Goal: Find specific page/section: Find specific page/section

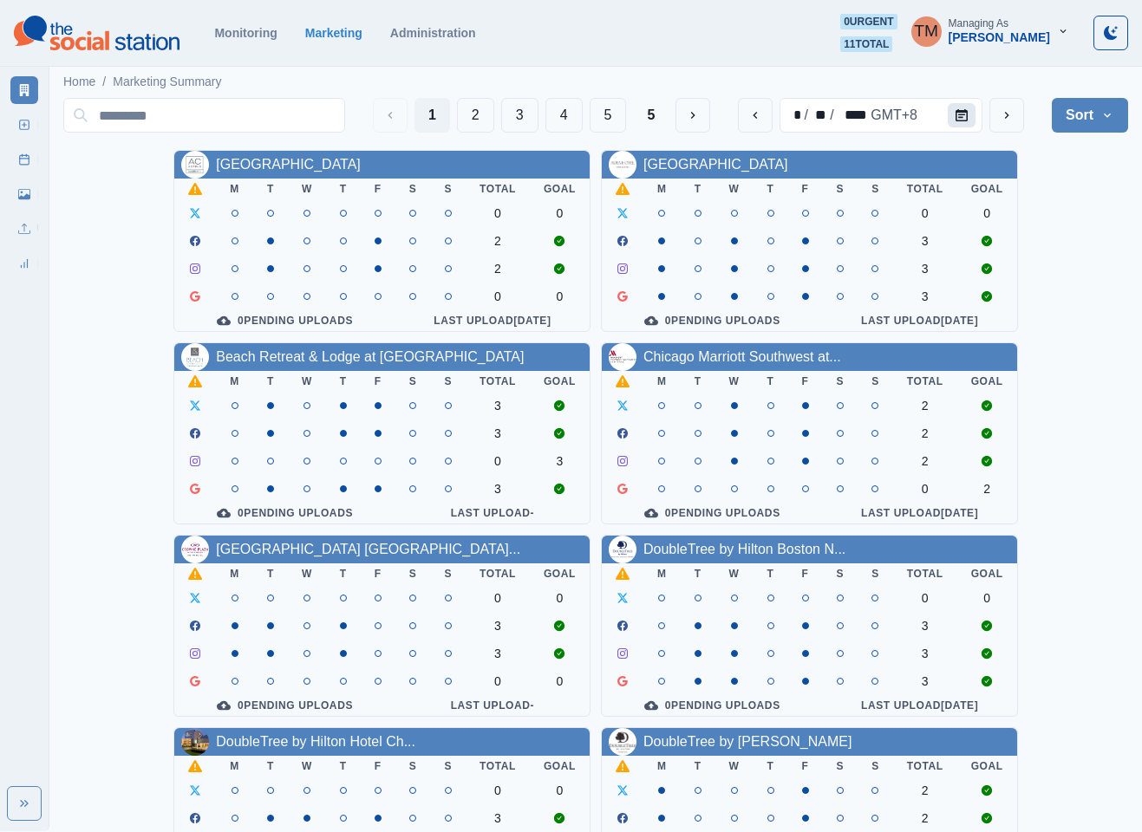
click at [957, 117] on icon "Calendar" at bounding box center [961, 115] width 12 height 12
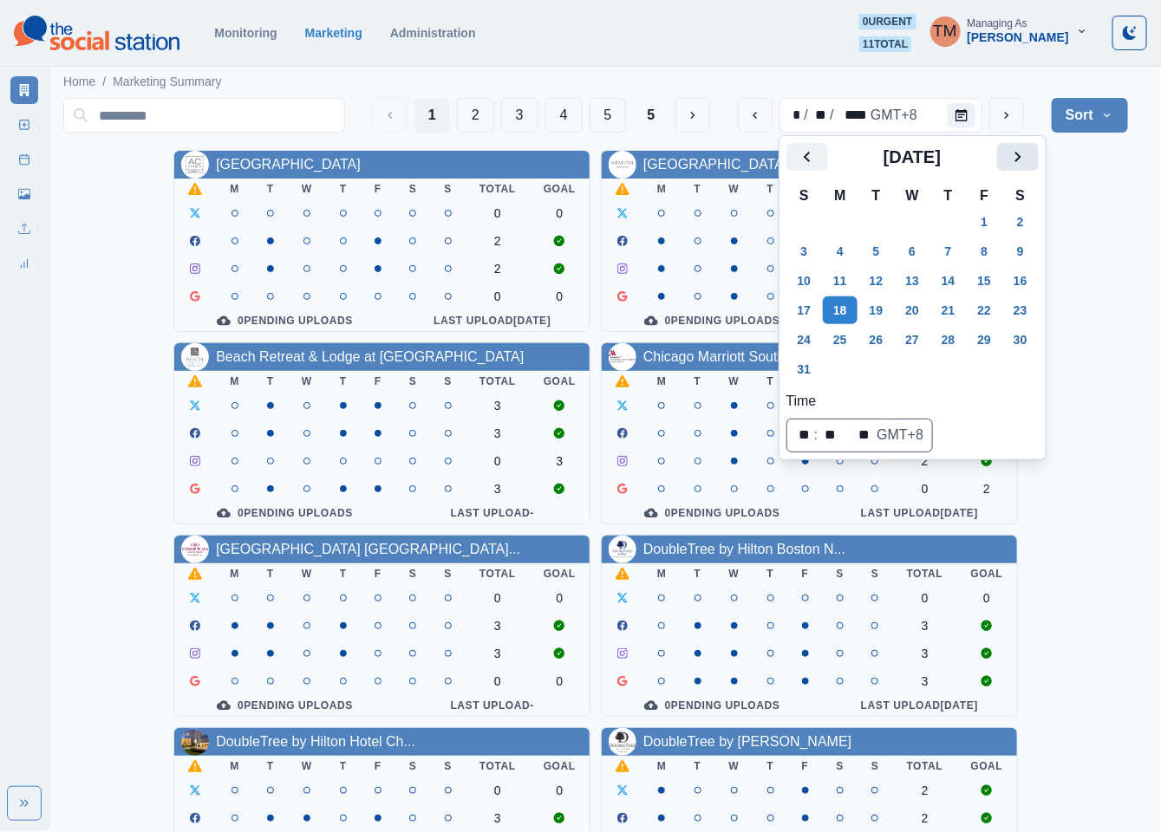
click at [1013, 160] on icon "Next" at bounding box center [1017, 157] width 21 height 21
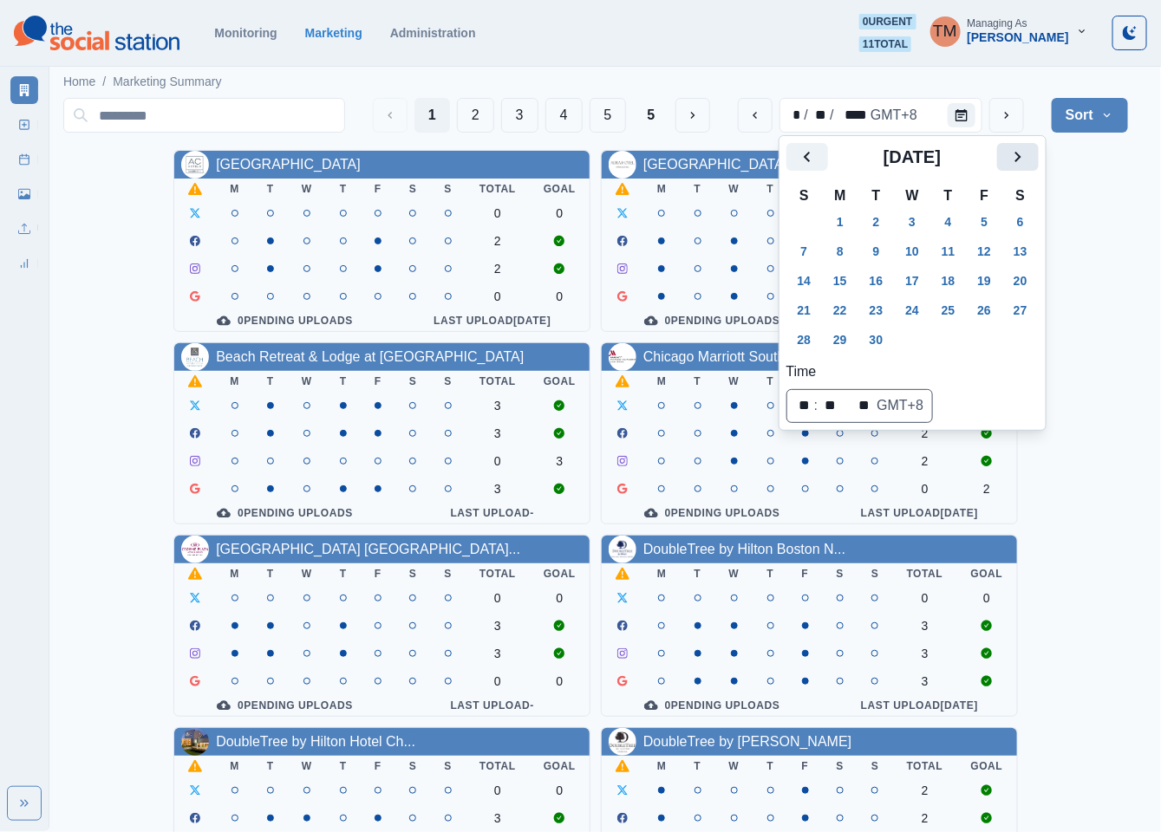
click at [1013, 160] on icon "Next" at bounding box center [1017, 157] width 21 height 21
click at [804, 159] on icon "Previous" at bounding box center [807, 157] width 21 height 21
click at [841, 290] on button "15" at bounding box center [840, 281] width 35 height 28
click at [1091, 344] on div "[GEOGRAPHIC_DATA] Downtown M T W T F S S Total Goal 0 0 2 2 0 0 0 Pending Uploa…" at bounding box center [595, 722] width 1065 height 1144
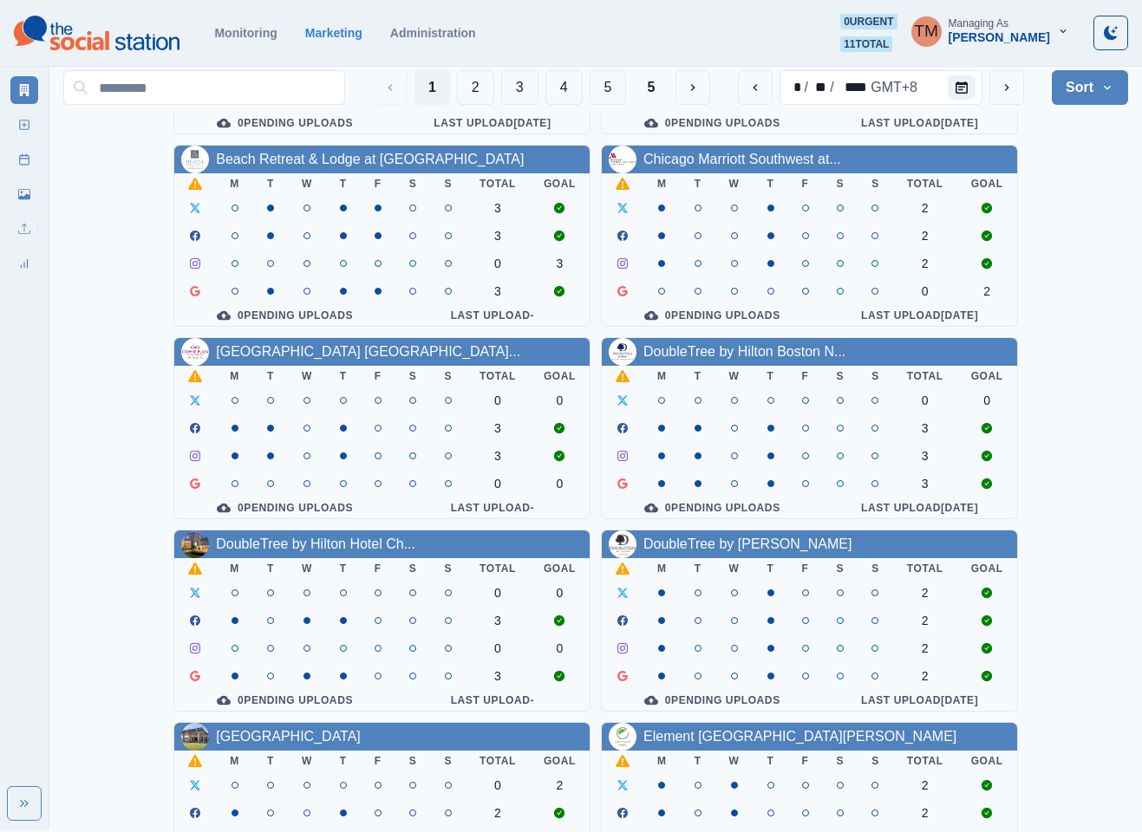
scroll to position [520, 0]
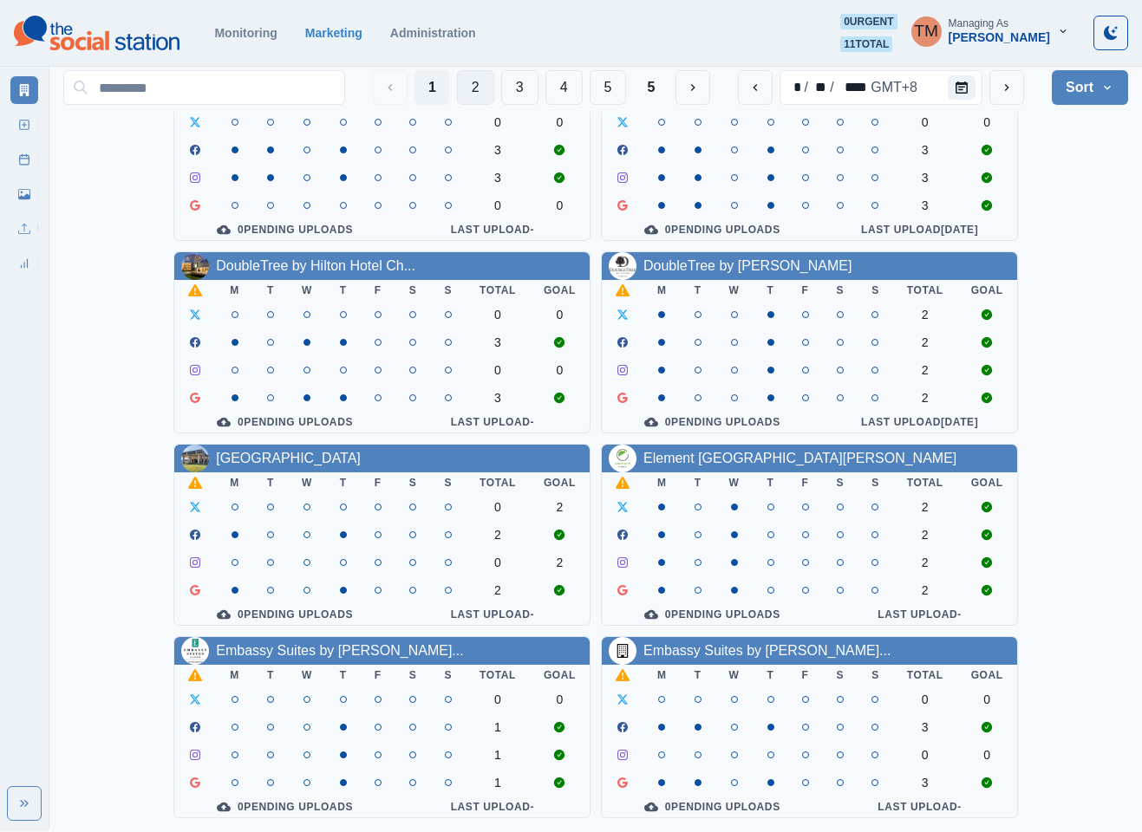
click at [479, 89] on button "2" at bounding box center [475, 87] width 37 height 35
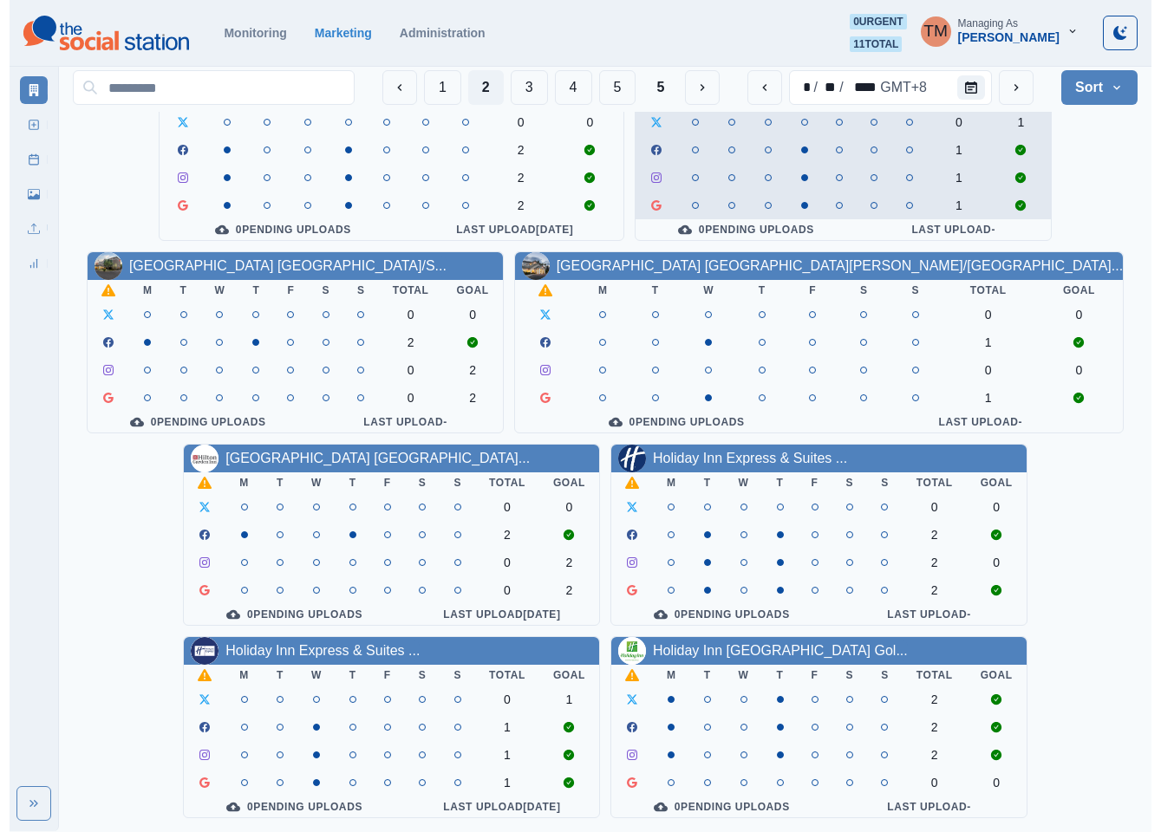
scroll to position [0, 0]
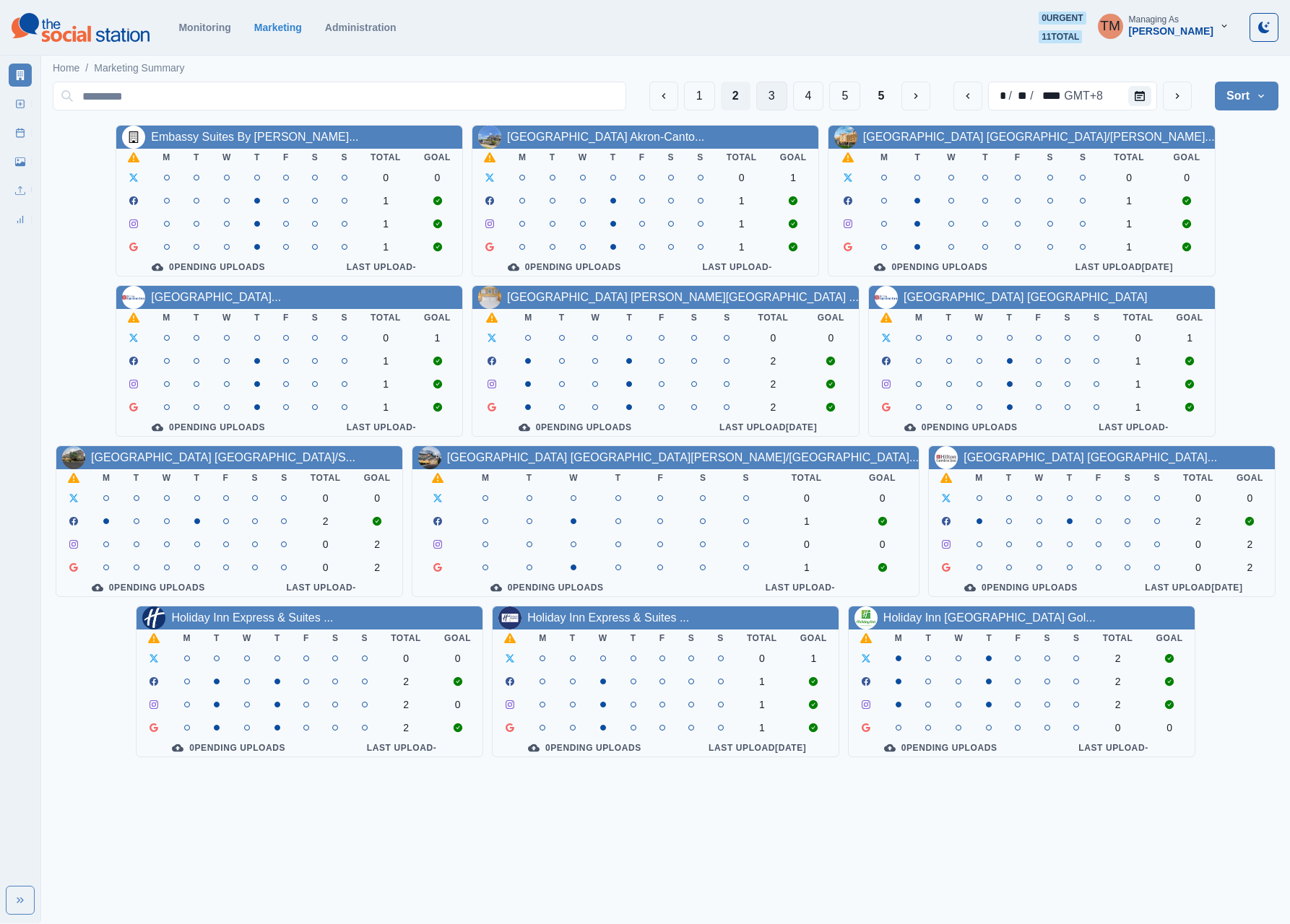
click at [763, 101] on button "3" at bounding box center [771, 96] width 31 height 29
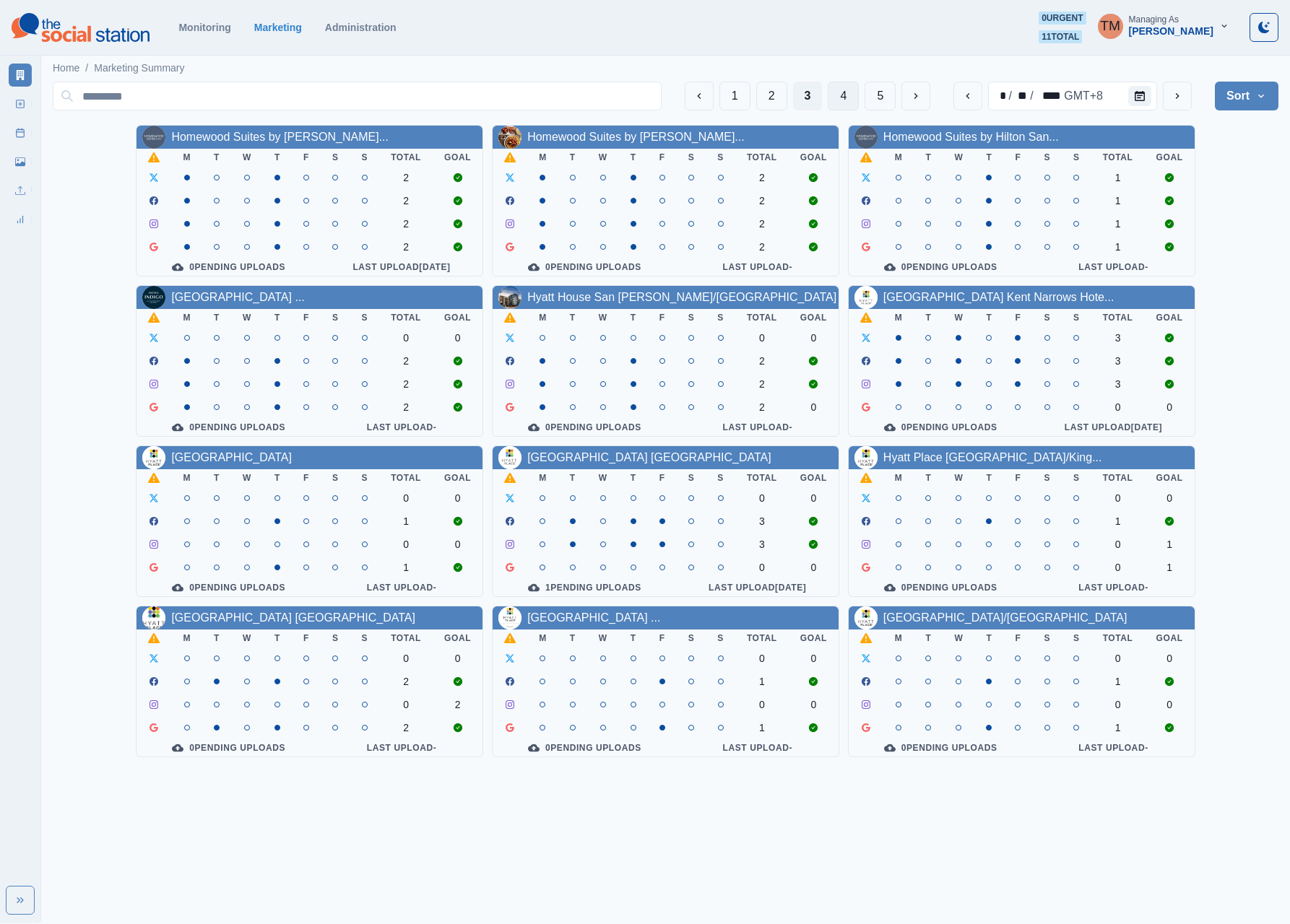
click at [839, 106] on button "4" at bounding box center [843, 96] width 31 height 29
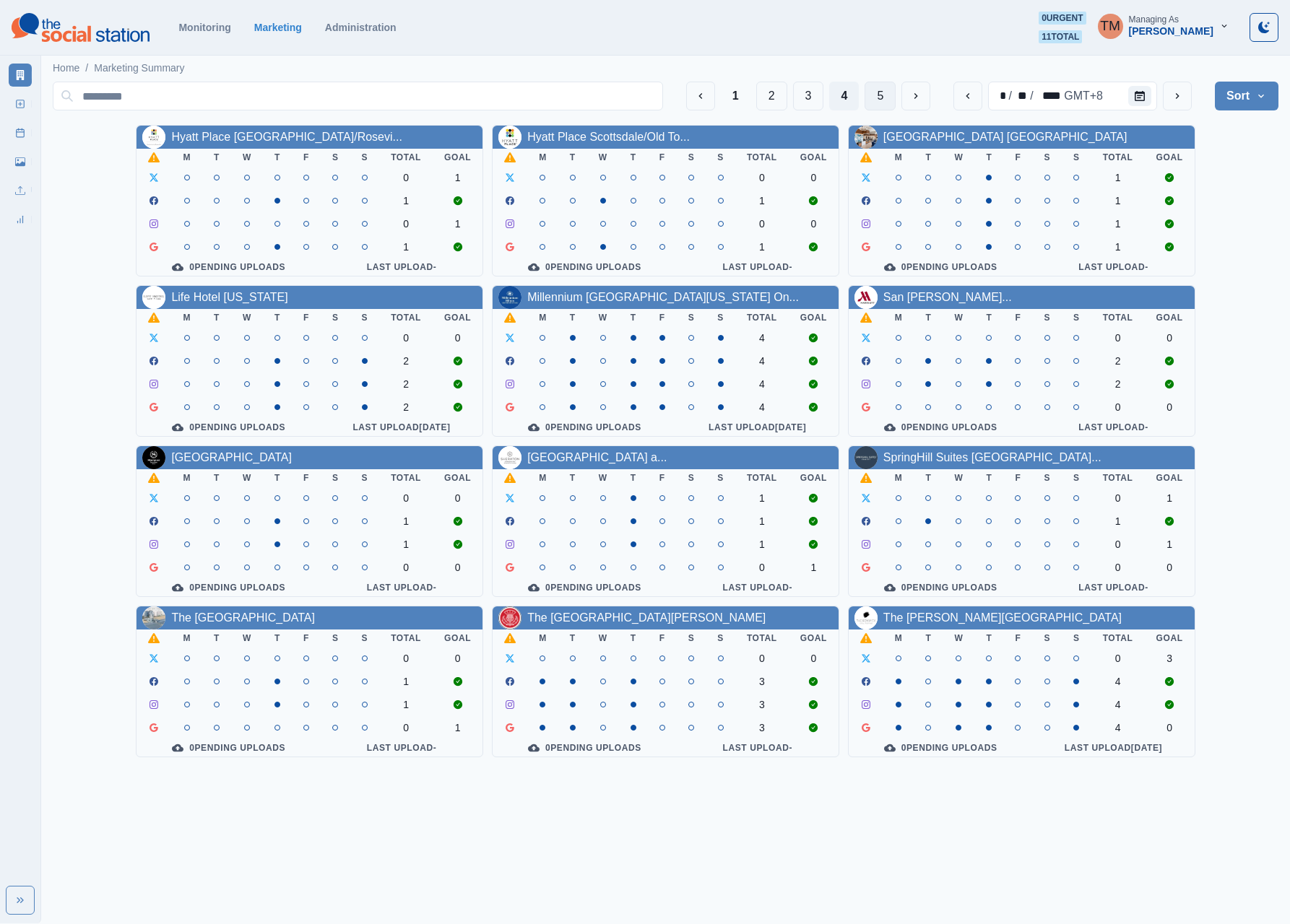
click at [883, 104] on button "5" at bounding box center [879, 96] width 31 height 29
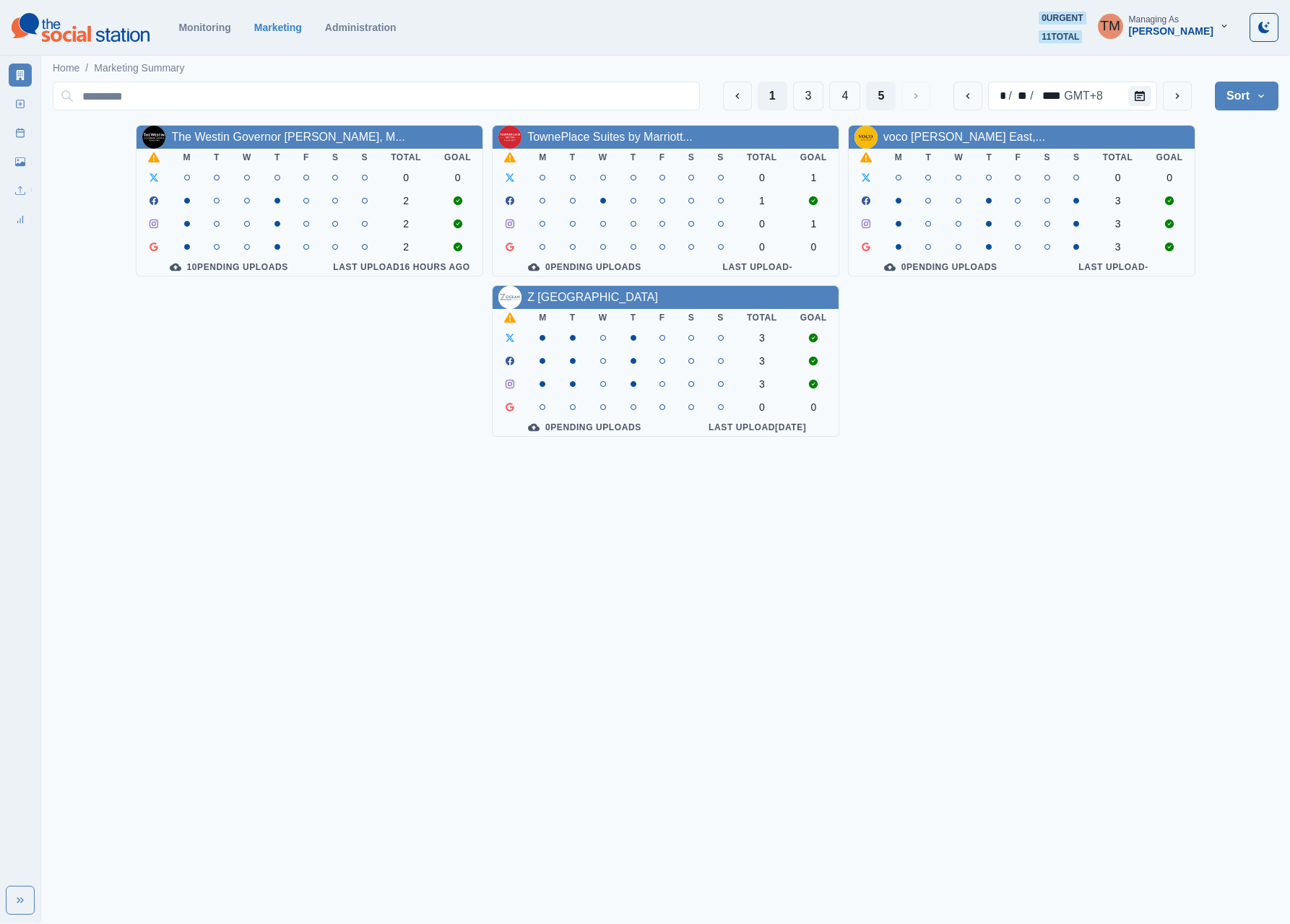
click at [769, 95] on button "1" at bounding box center [773, 96] width 30 height 29
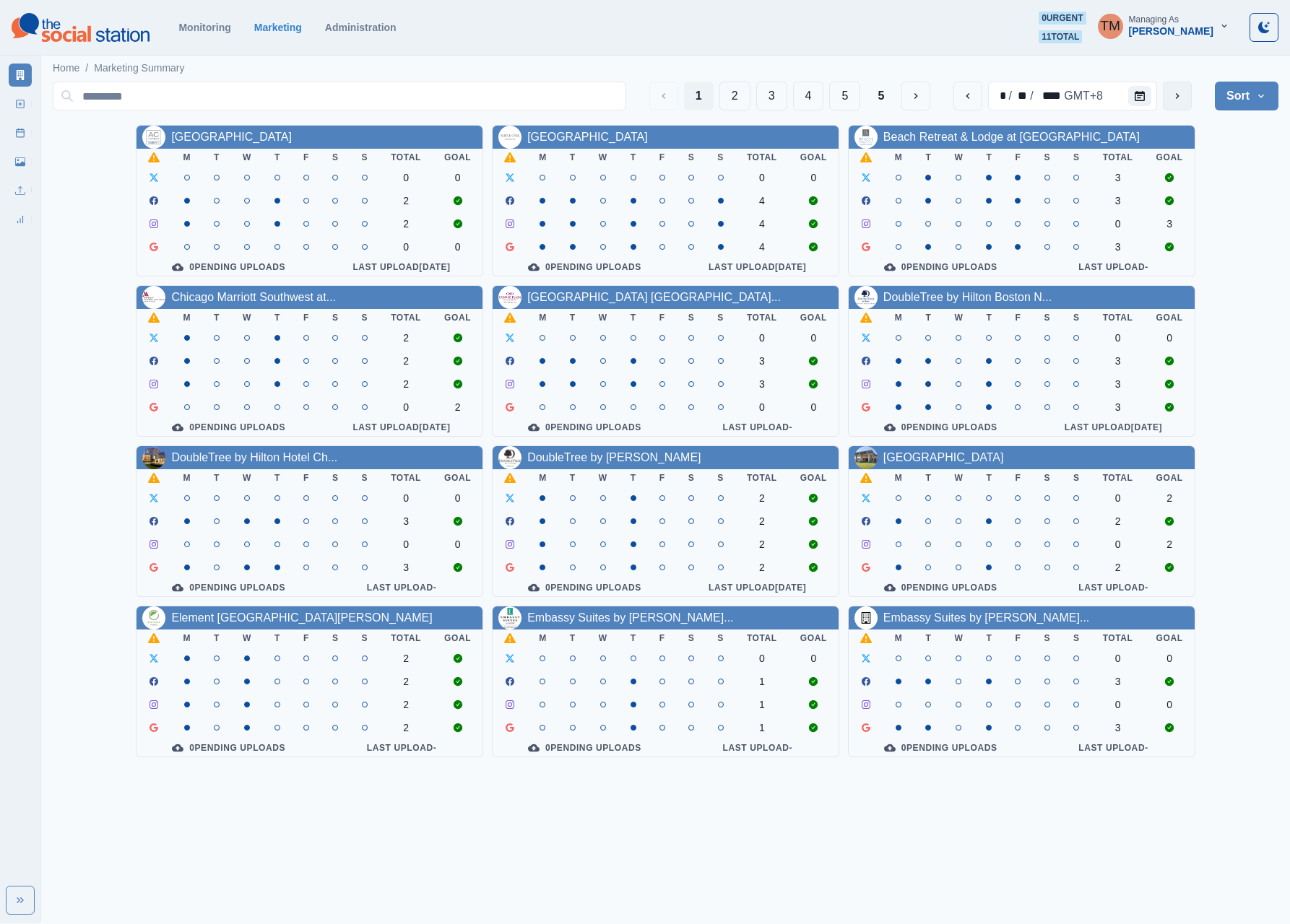
click at [950, 97] on icon "next" at bounding box center [1177, 96] width 12 height 12
click at [950, 623] on link "Embassy Suites by [PERSON_NAME]..." at bounding box center [985, 617] width 206 height 12
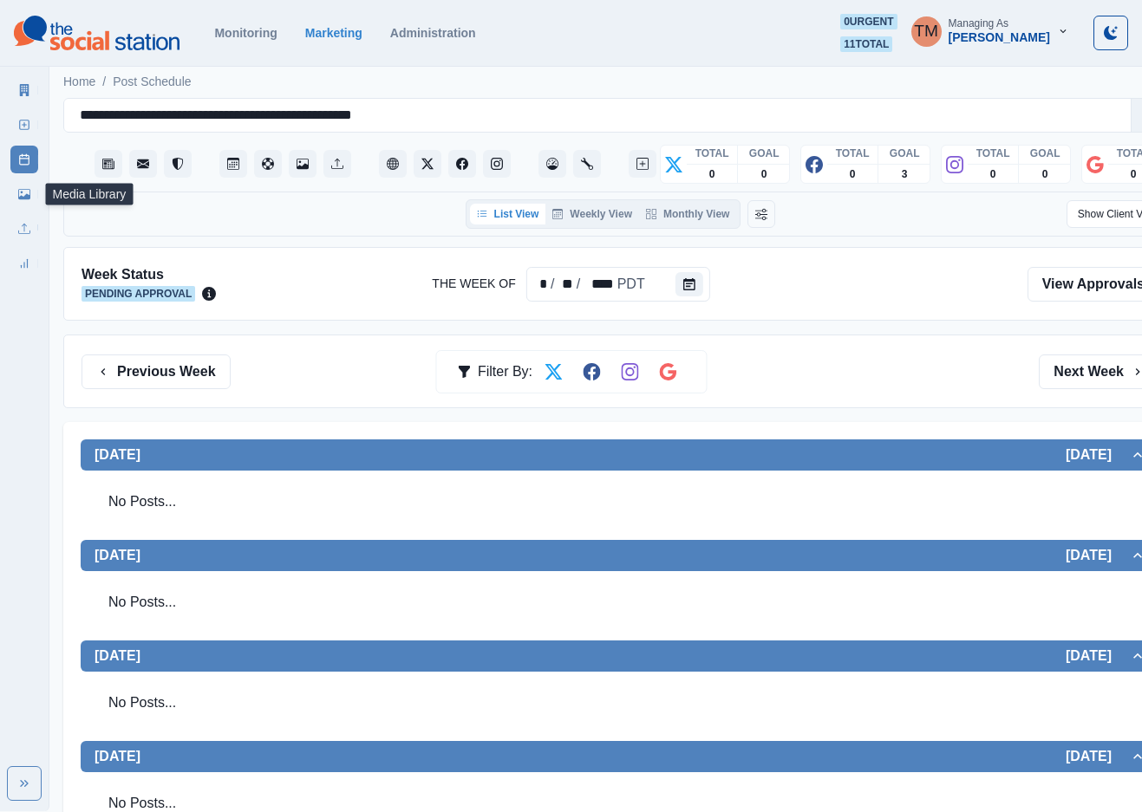
click at [18, 199] on icon at bounding box center [24, 194] width 12 height 12
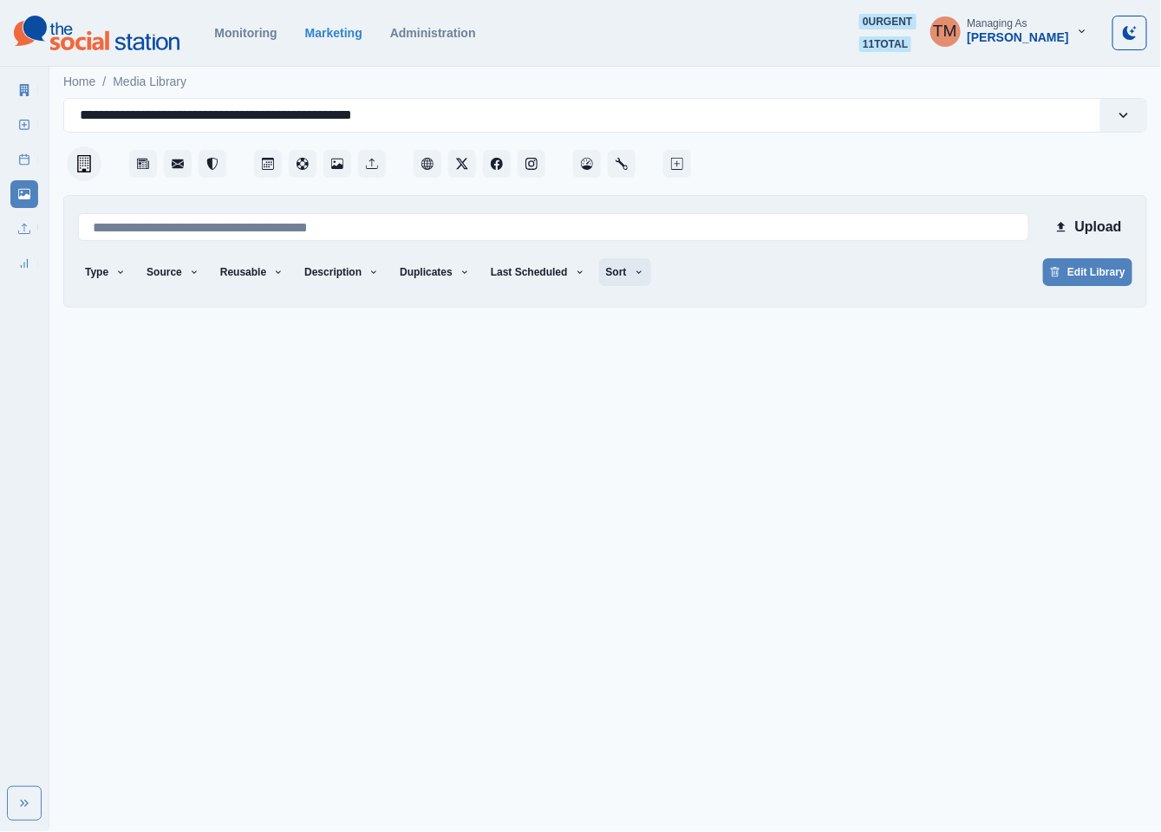
click at [634, 274] on icon "button" at bounding box center [639, 272] width 10 height 10
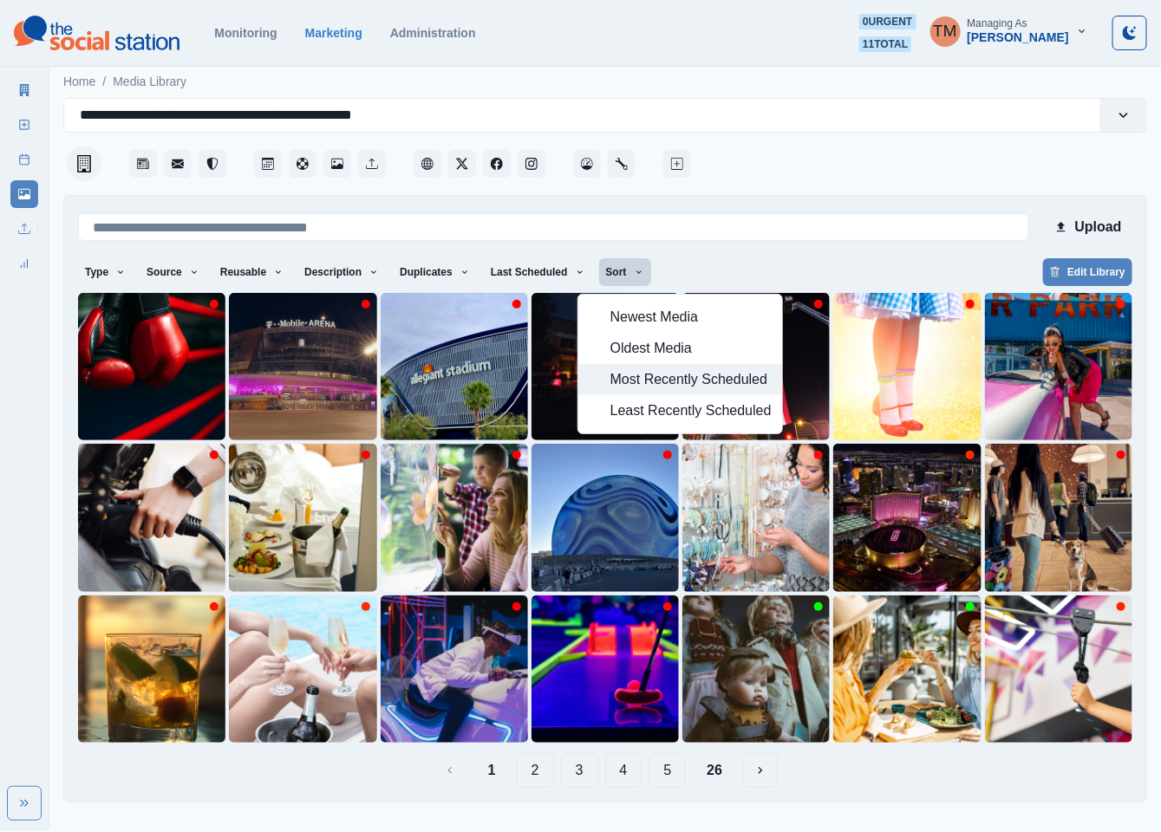
click at [642, 385] on span "Most Recently Scheduled" at bounding box center [690, 379] width 161 height 21
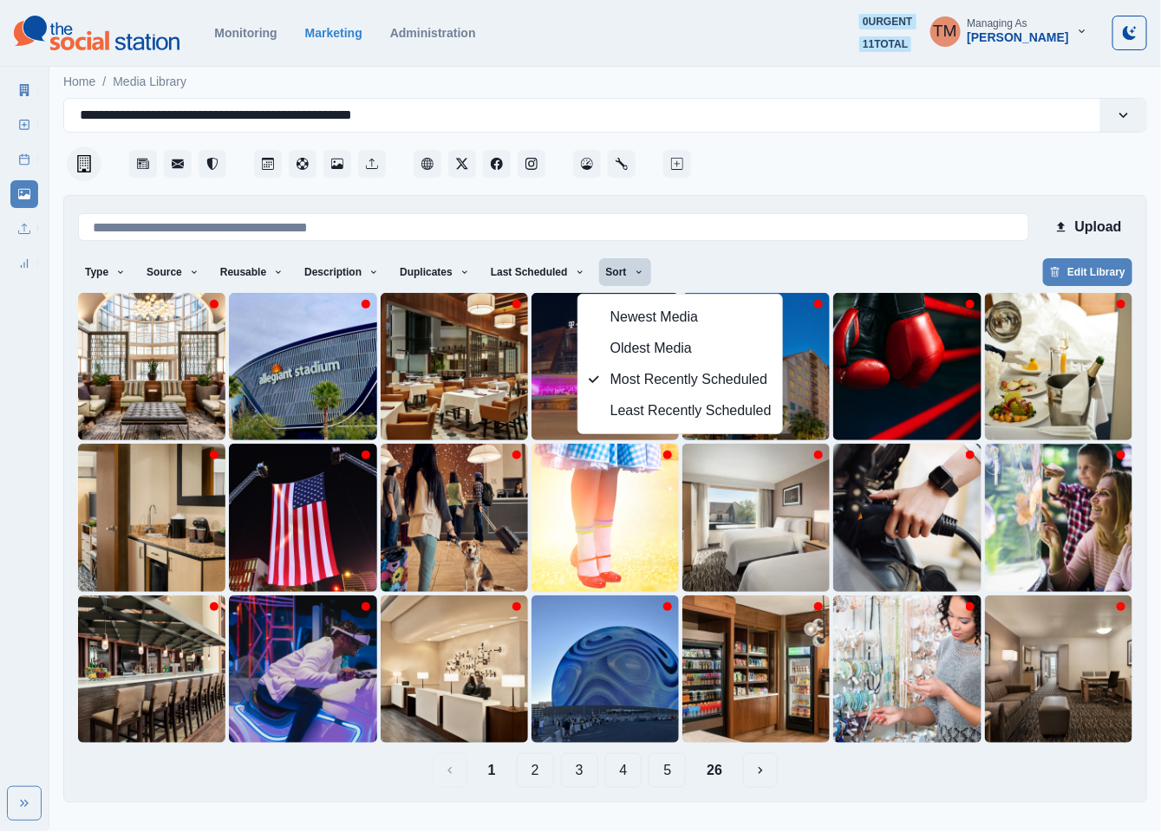
click at [715, 771] on button "26" at bounding box center [714, 770] width 43 height 35
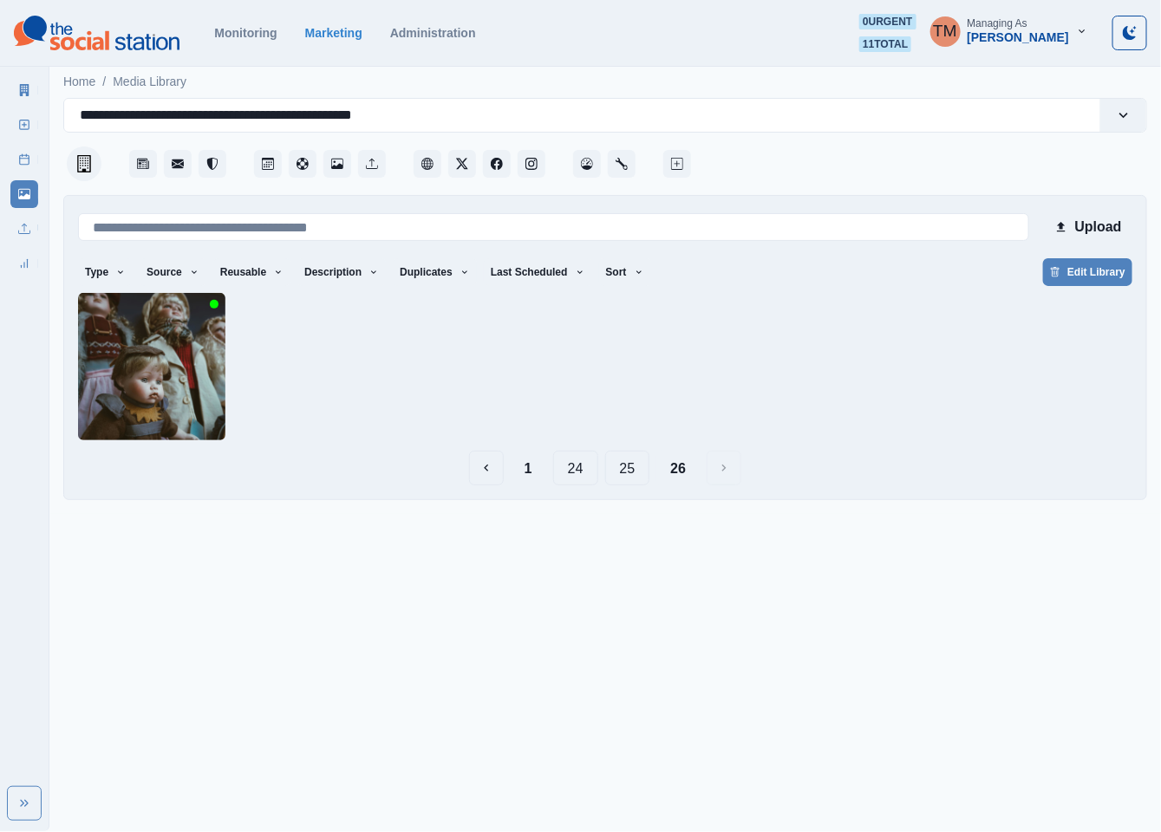
click at [640, 471] on button "25" at bounding box center [627, 468] width 45 height 35
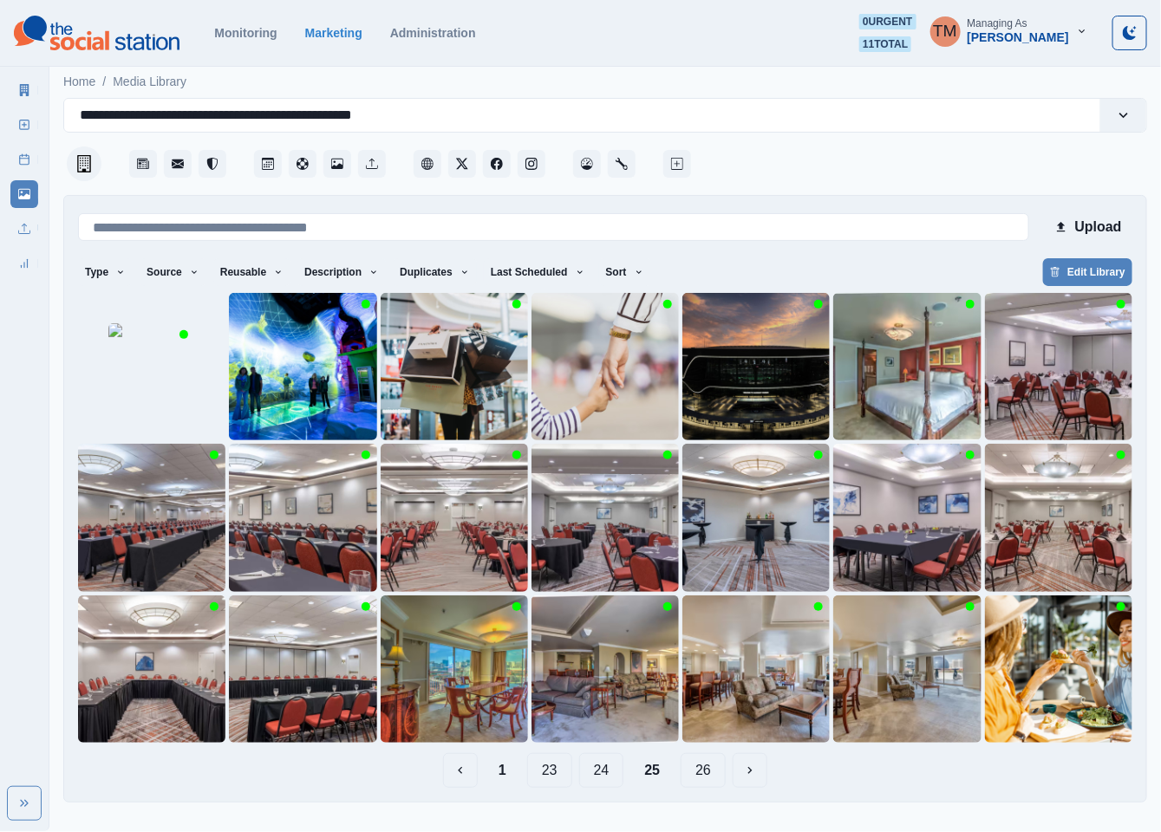
click at [610, 775] on button "24" at bounding box center [601, 770] width 45 height 35
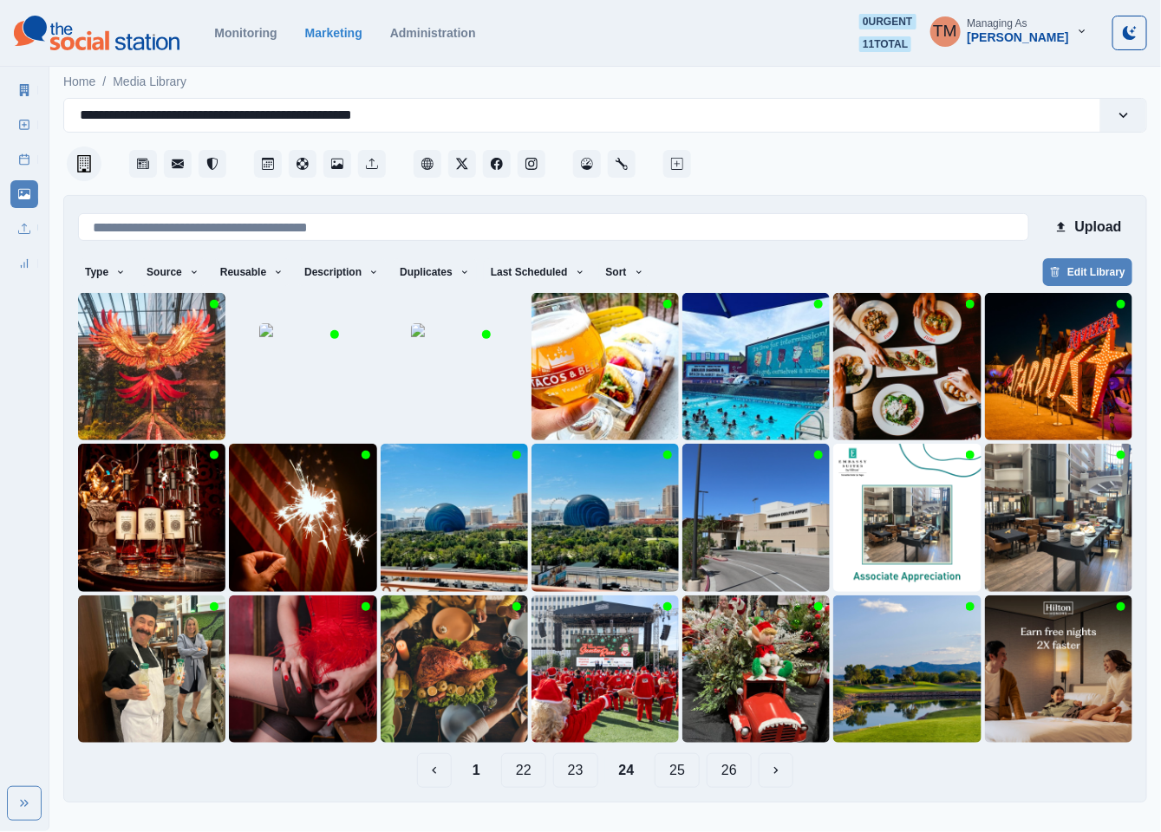
click at [585, 770] on button "23" at bounding box center [575, 770] width 45 height 35
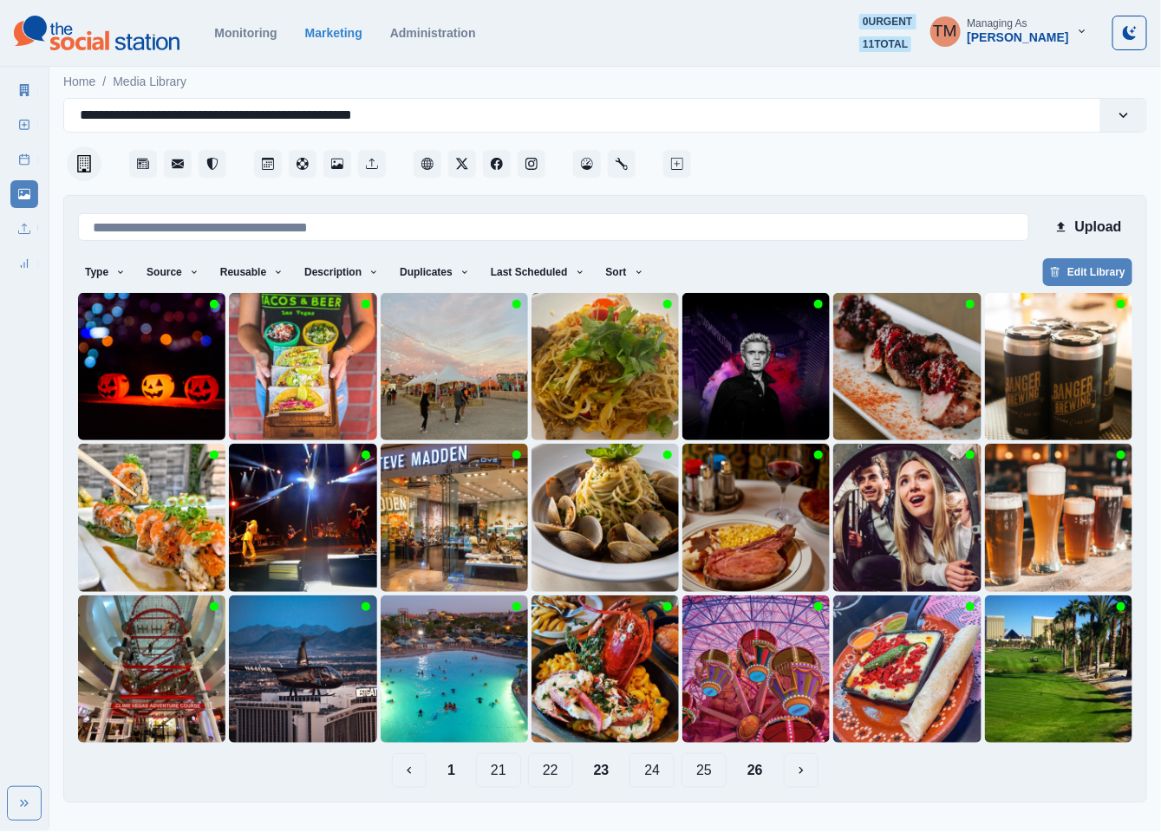
click at [552, 773] on button "22" at bounding box center [550, 770] width 45 height 35
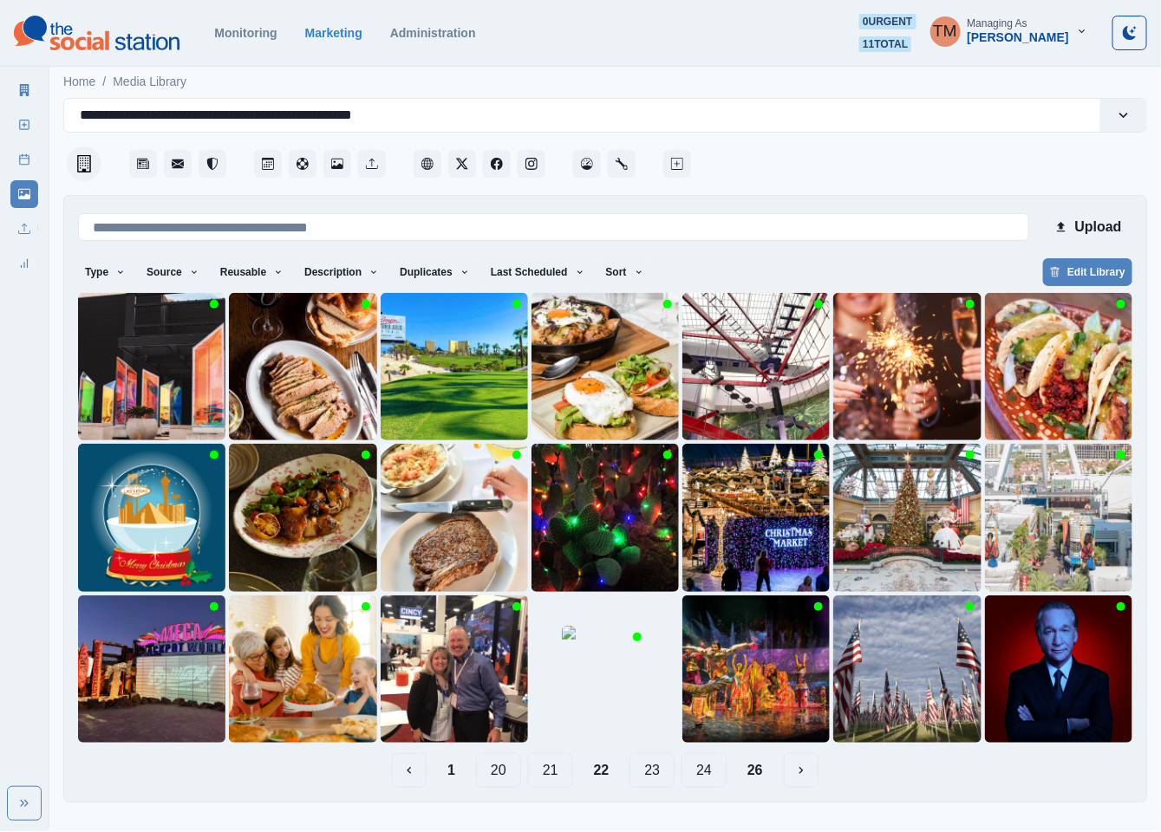
click at [542, 776] on button "21" at bounding box center [550, 770] width 45 height 35
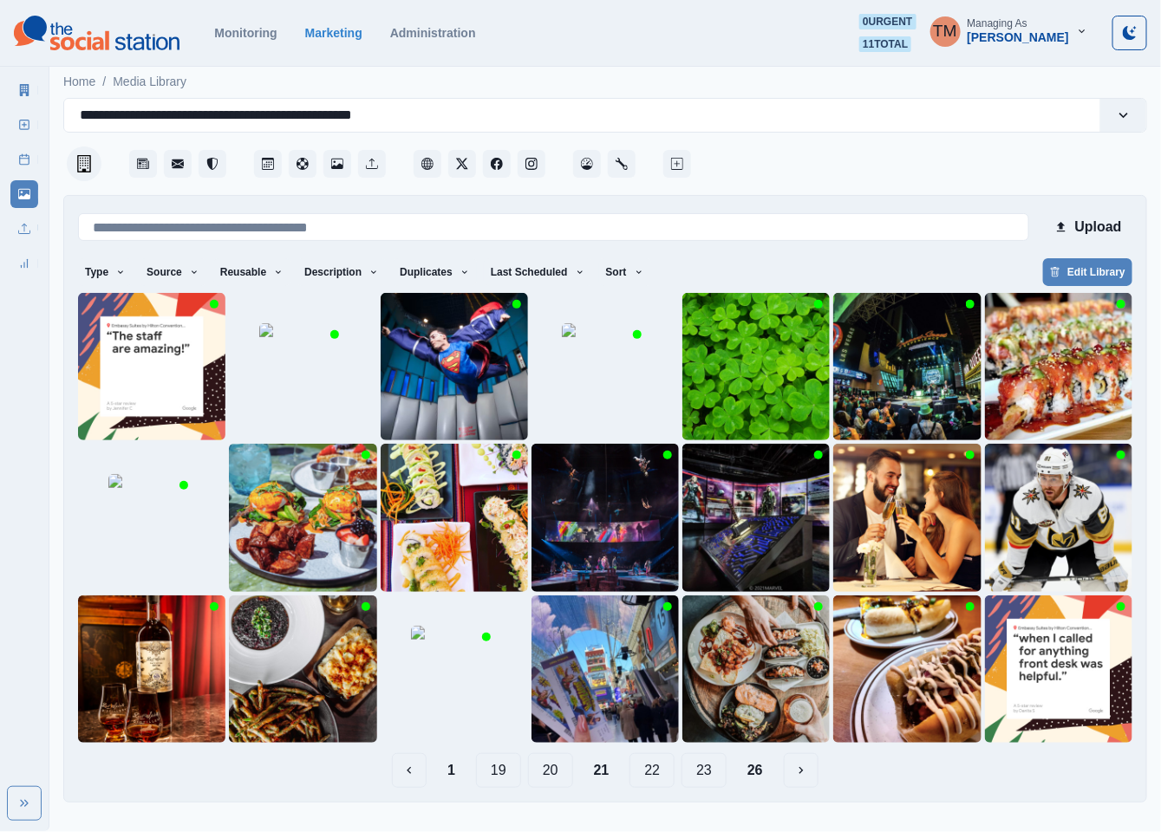
click at [544, 773] on button "20" at bounding box center [550, 770] width 45 height 35
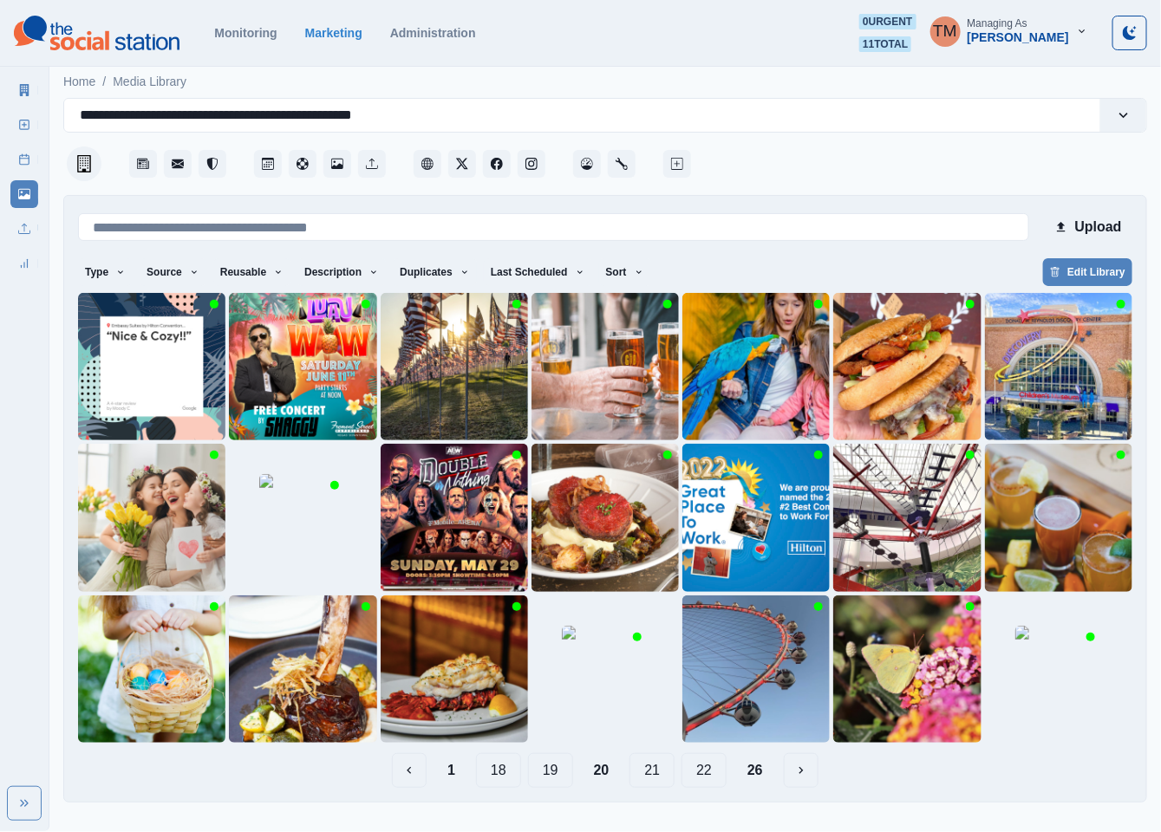
click at [546, 773] on button "19" at bounding box center [550, 770] width 45 height 35
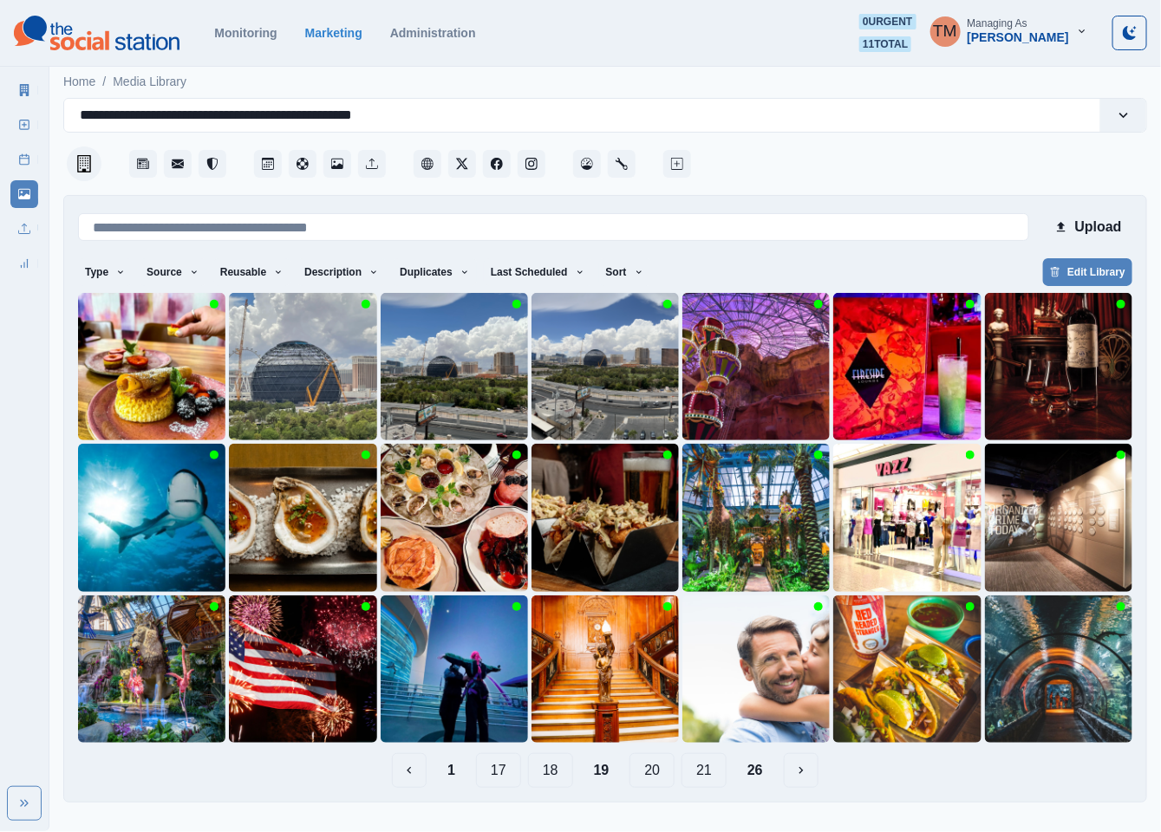
click at [551, 773] on button "18" at bounding box center [550, 770] width 45 height 35
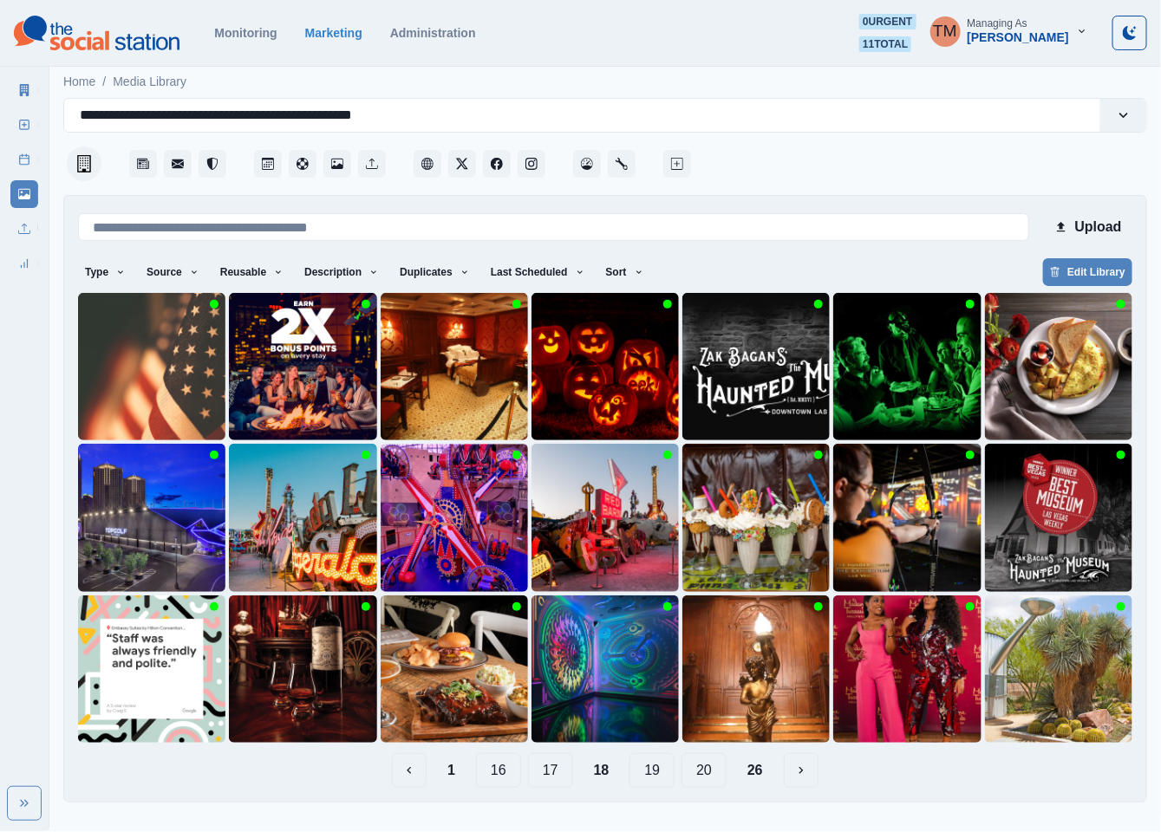
click at [547, 766] on button "17" at bounding box center [550, 770] width 45 height 35
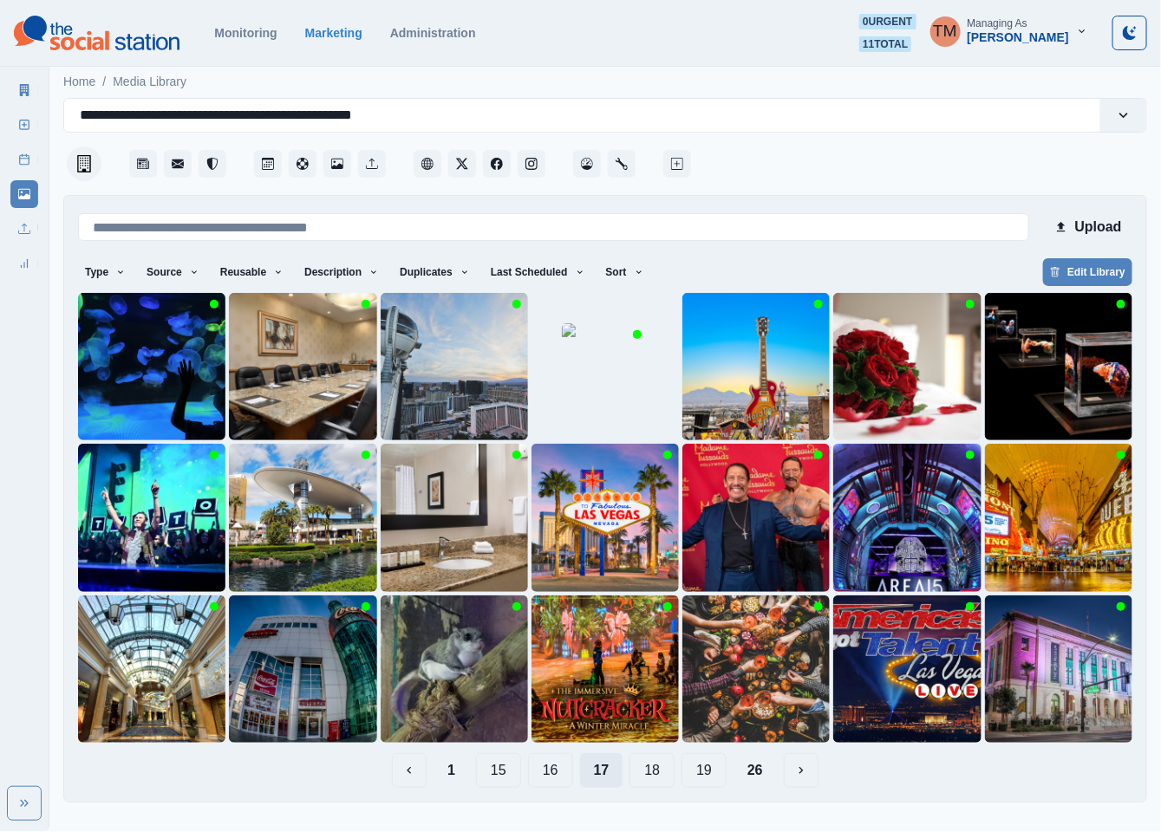
click at [547, 766] on button "16" at bounding box center [550, 770] width 45 height 35
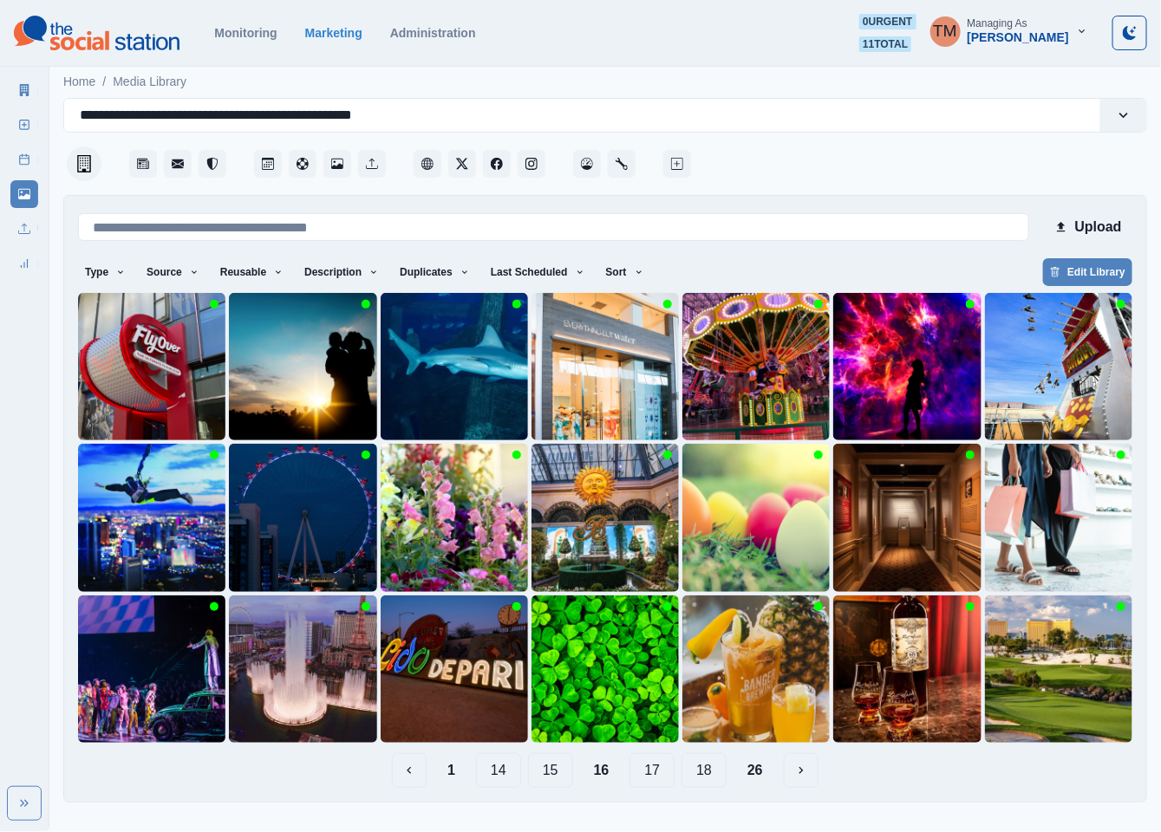
click at [557, 773] on button "15" at bounding box center [550, 770] width 45 height 35
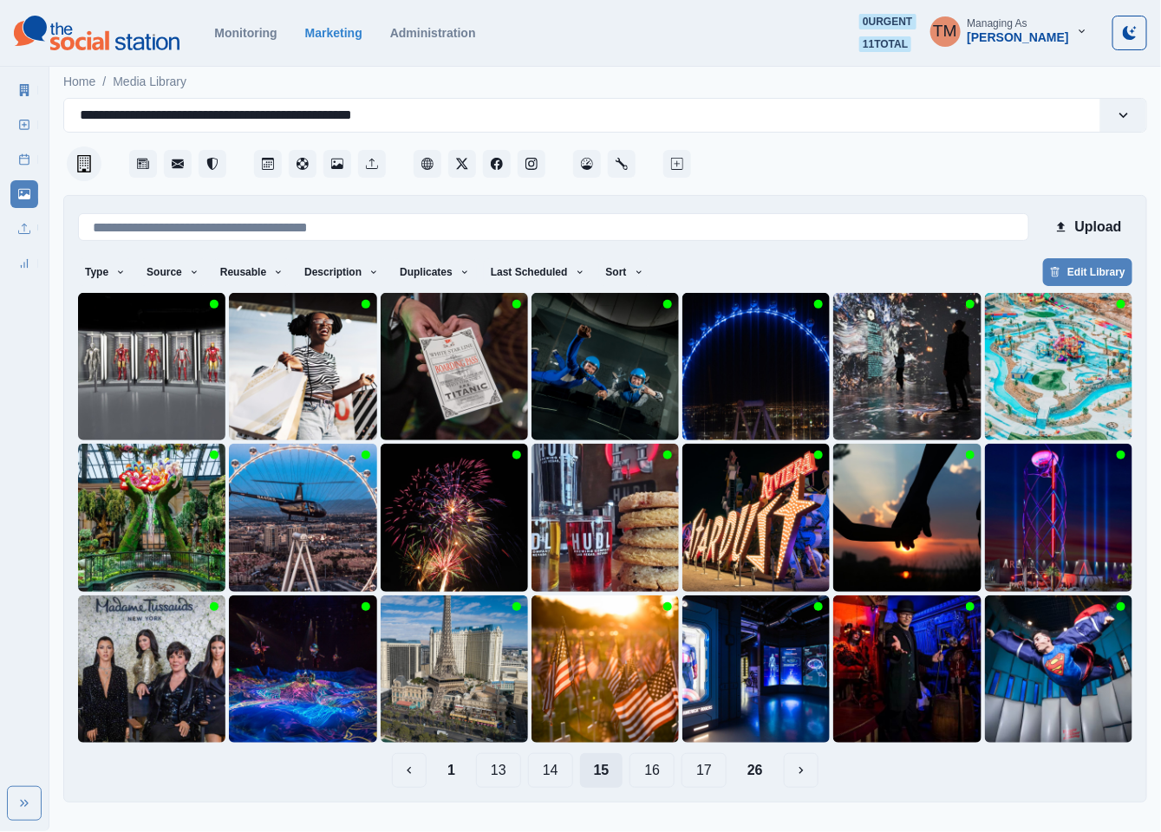
click at [557, 773] on button "14" at bounding box center [550, 770] width 45 height 35
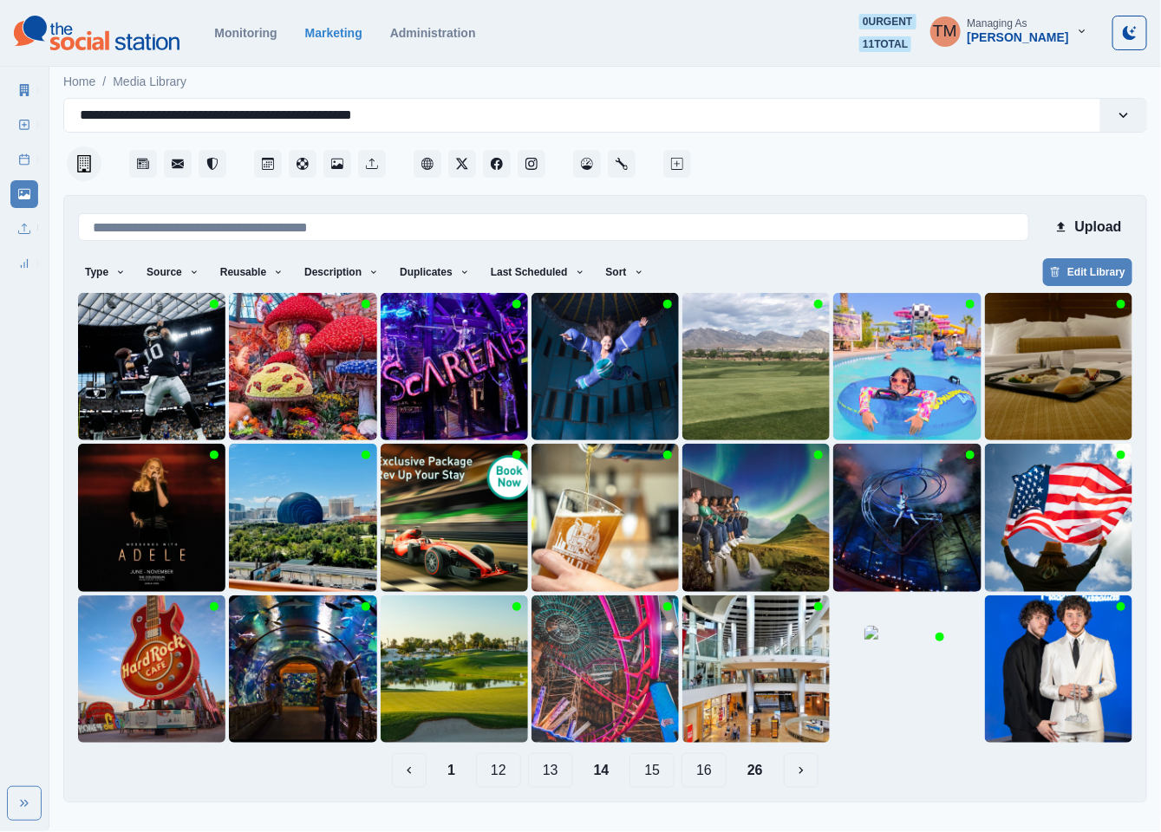
click at [557, 773] on button "13" at bounding box center [550, 770] width 45 height 35
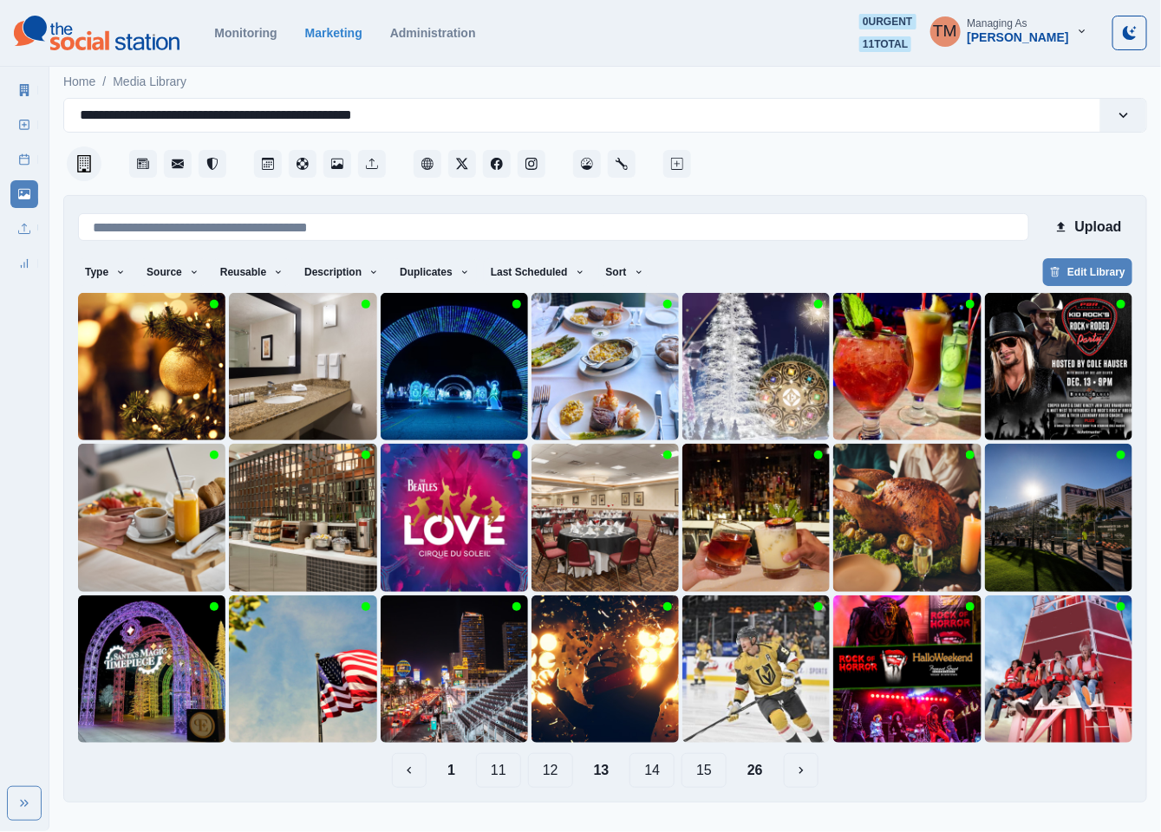
click at [550, 778] on button "12" at bounding box center [550, 770] width 45 height 35
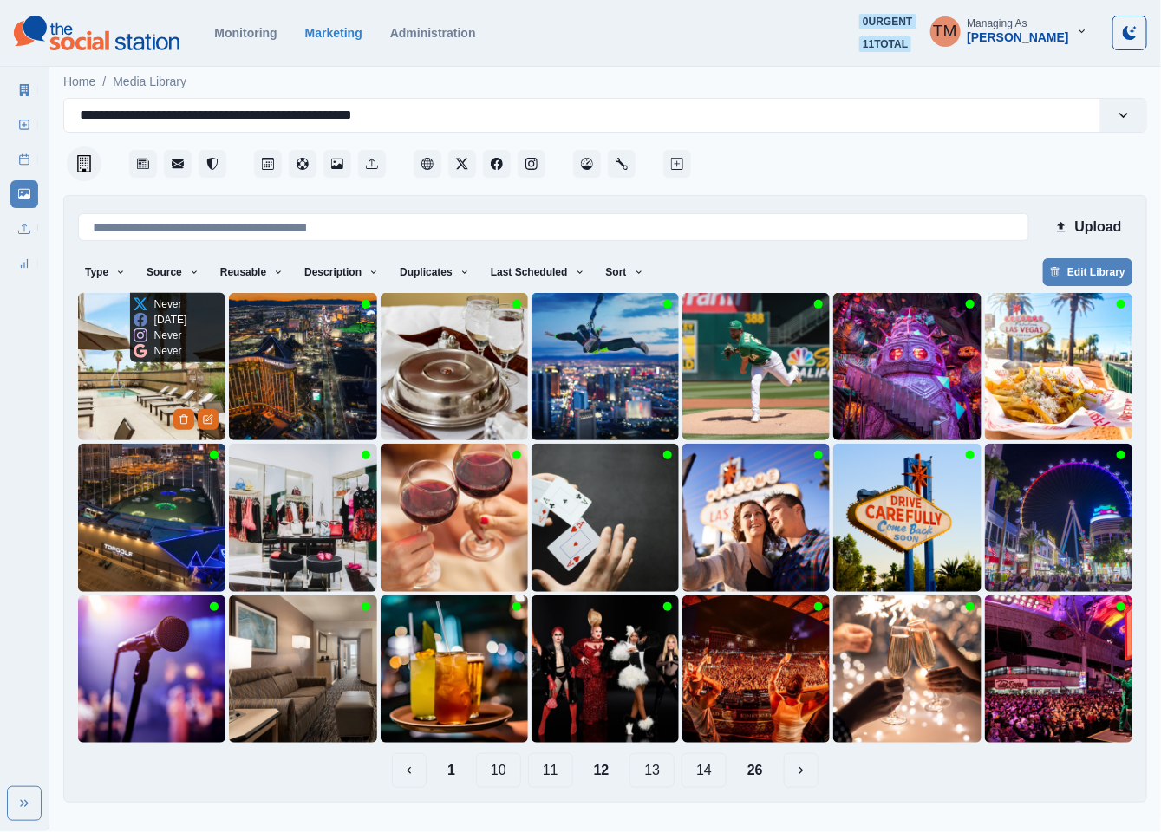
click at [118, 388] on img at bounding box center [151, 366] width 147 height 147
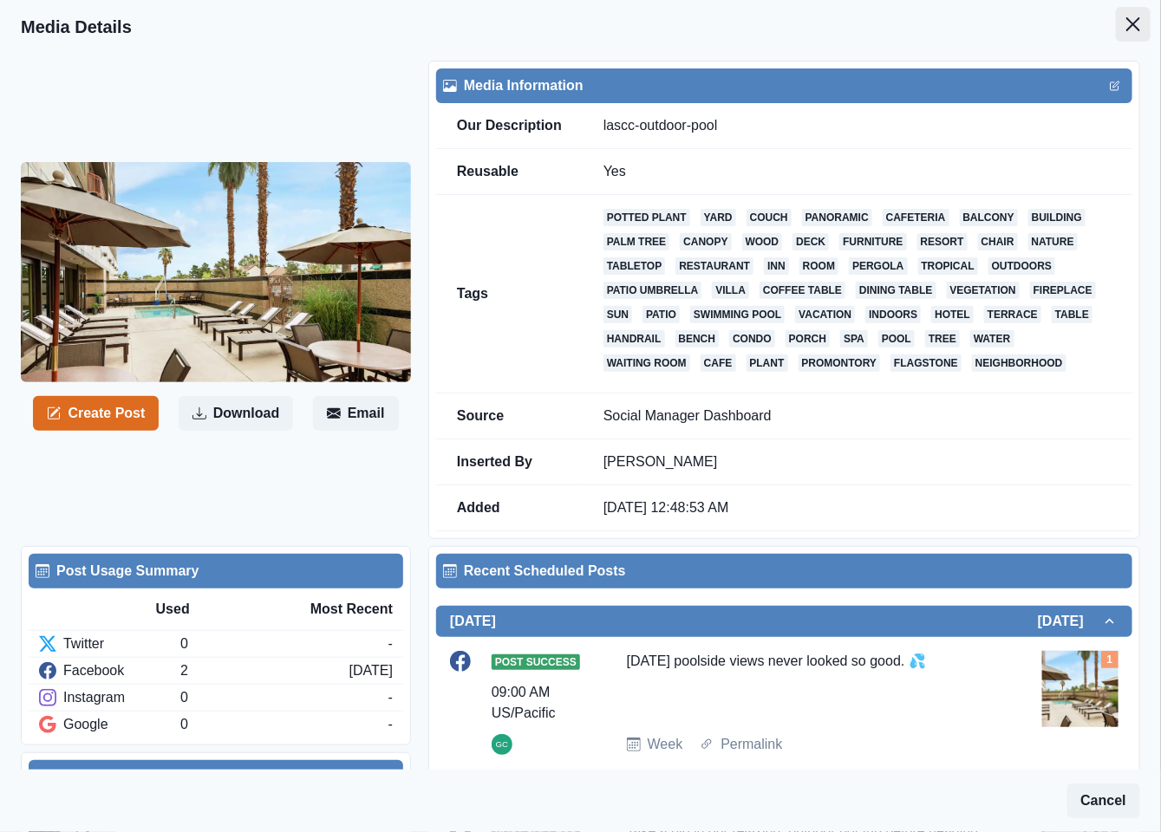
click at [1116, 36] on button "Close" at bounding box center [1133, 24] width 35 height 35
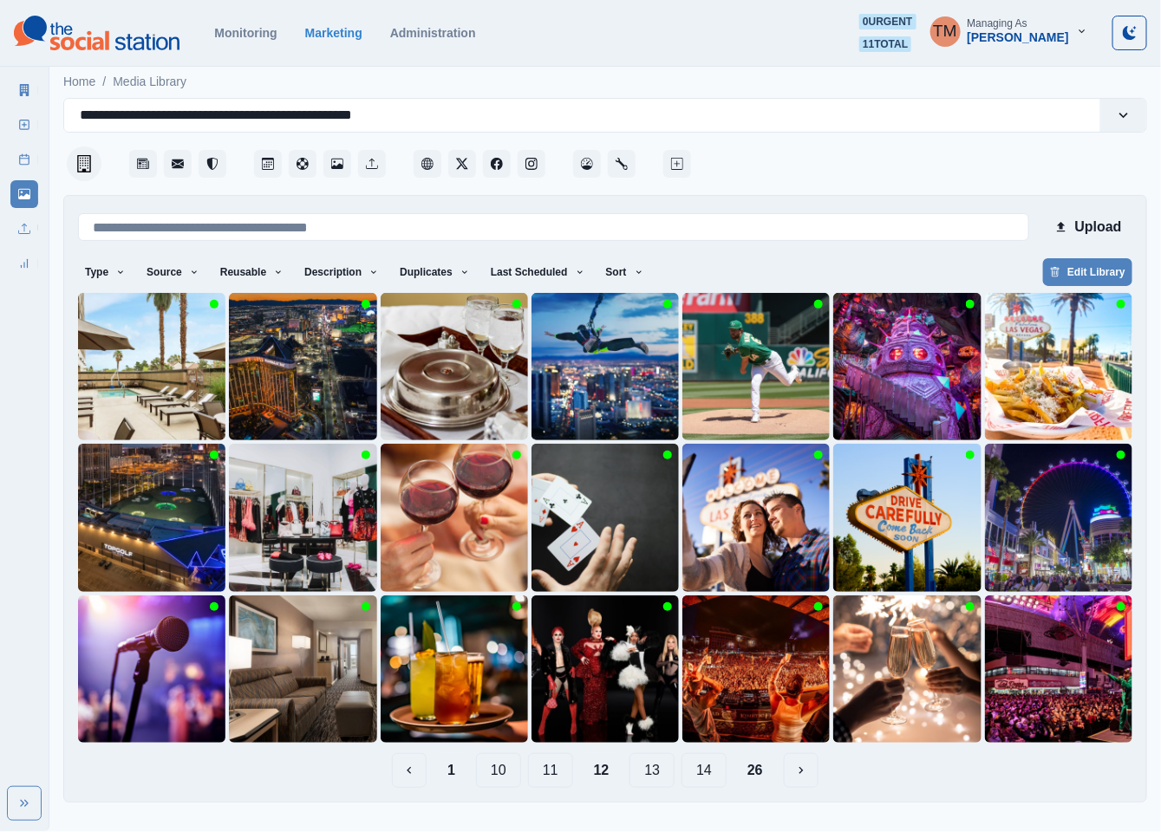
click at [453, 767] on button "1" at bounding box center [452, 770] width 36 height 35
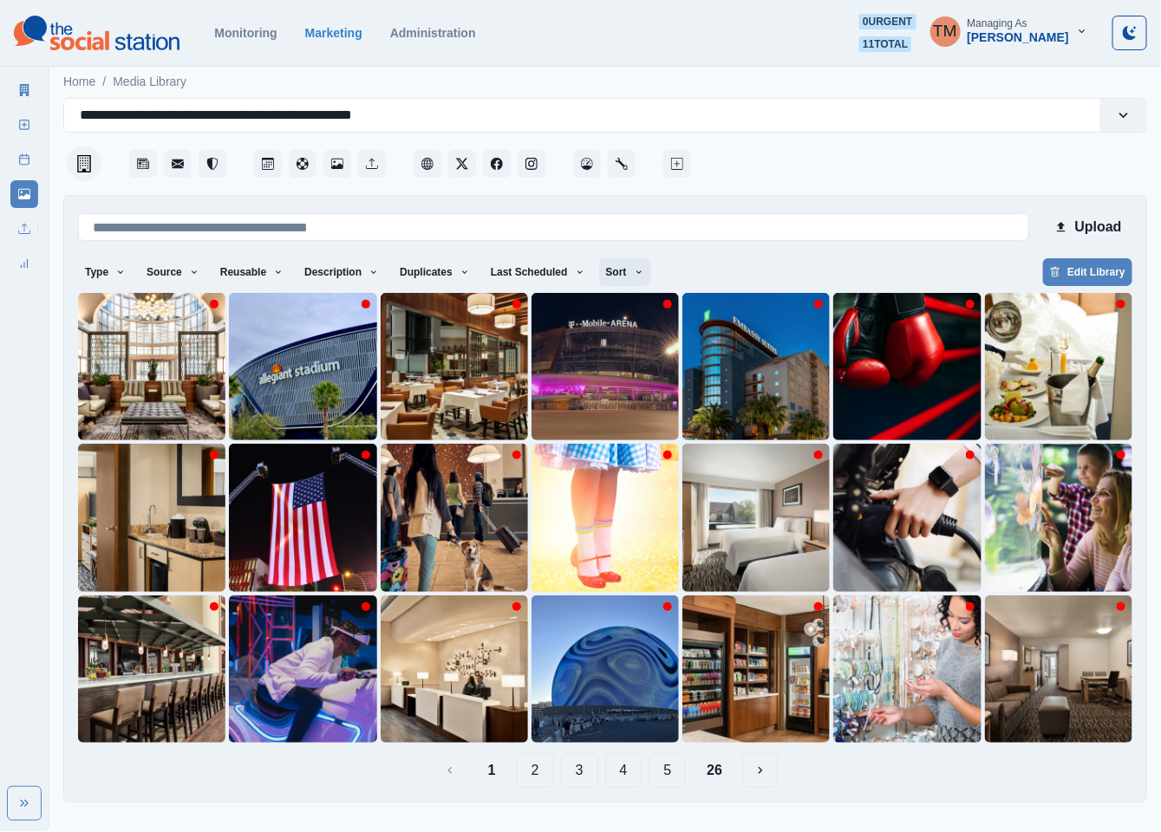
click at [634, 271] on icon "button" at bounding box center [639, 272] width 10 height 10
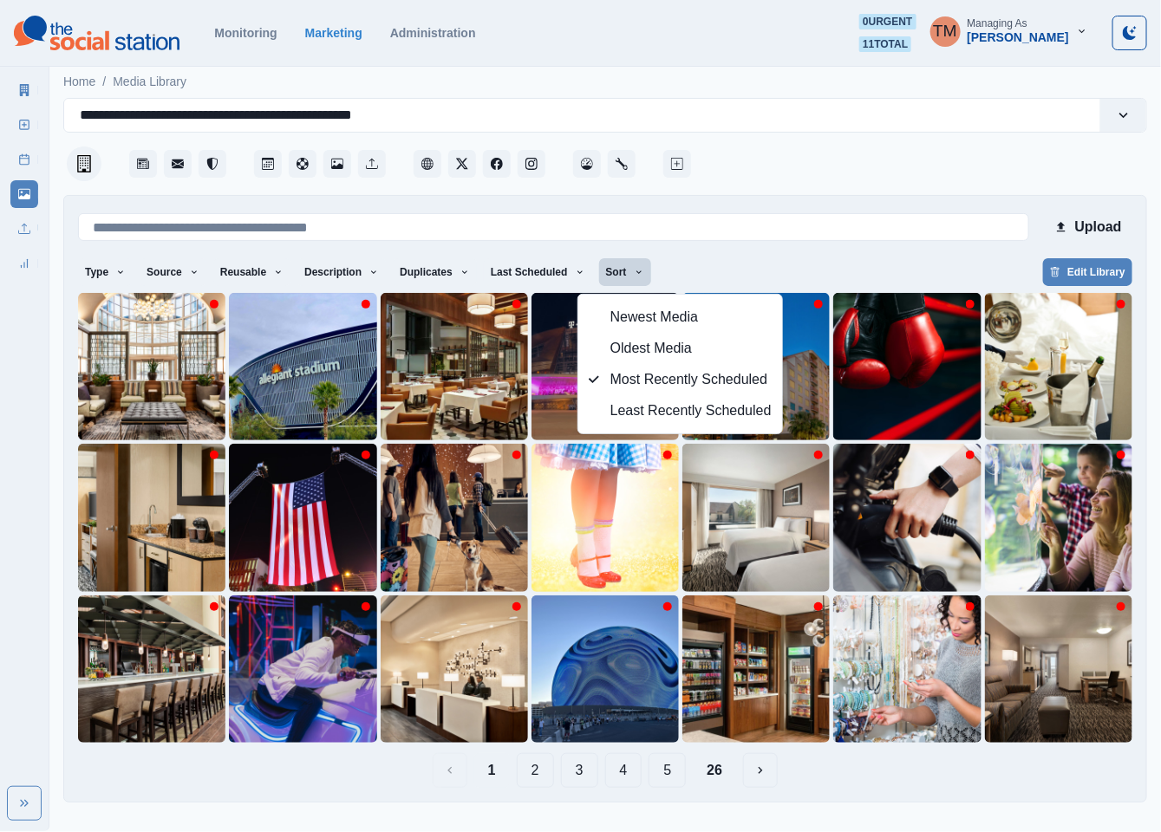
click at [750, 271] on div "Type Any Image Video Source Any Upload Social Manager Found: Instagram Found: G…" at bounding box center [605, 273] width 1054 height 31
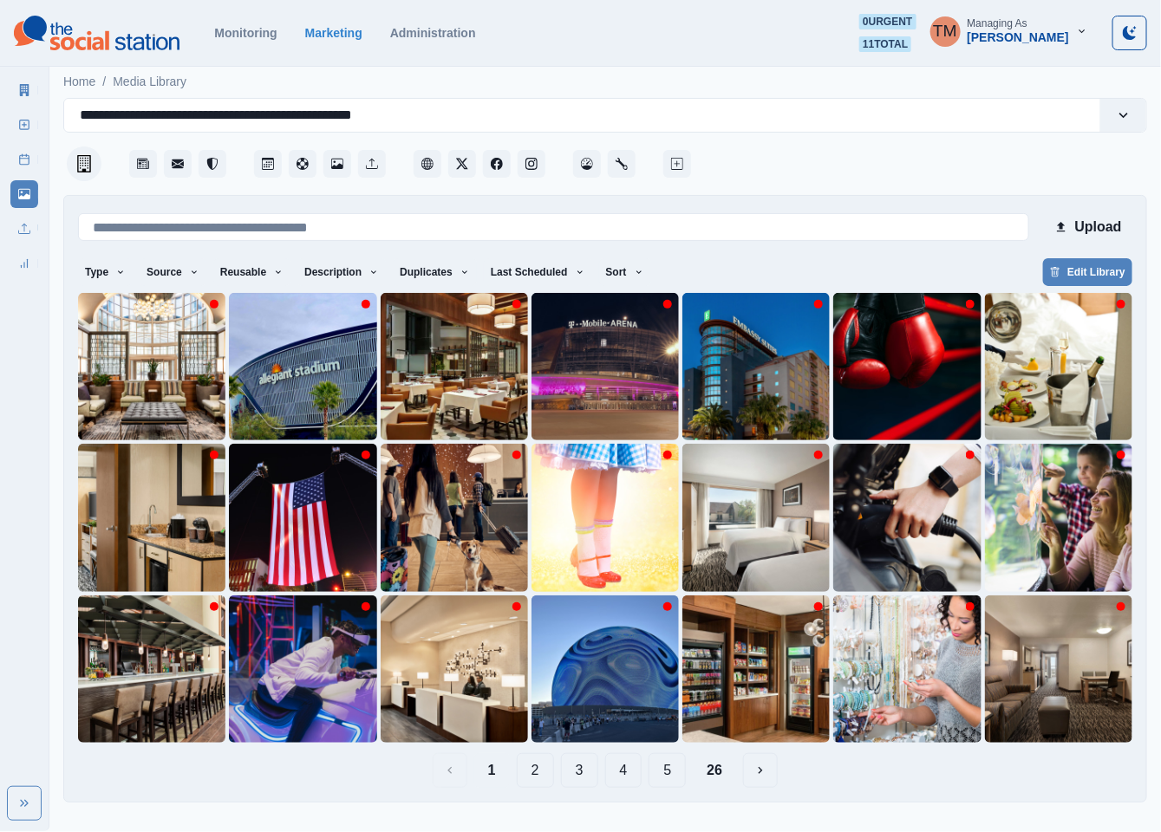
drag, startPoint x: 542, startPoint y: 771, endPoint x: 533, endPoint y: 770, distance: 8.7
click at [541, 771] on button "2" at bounding box center [535, 770] width 37 height 35
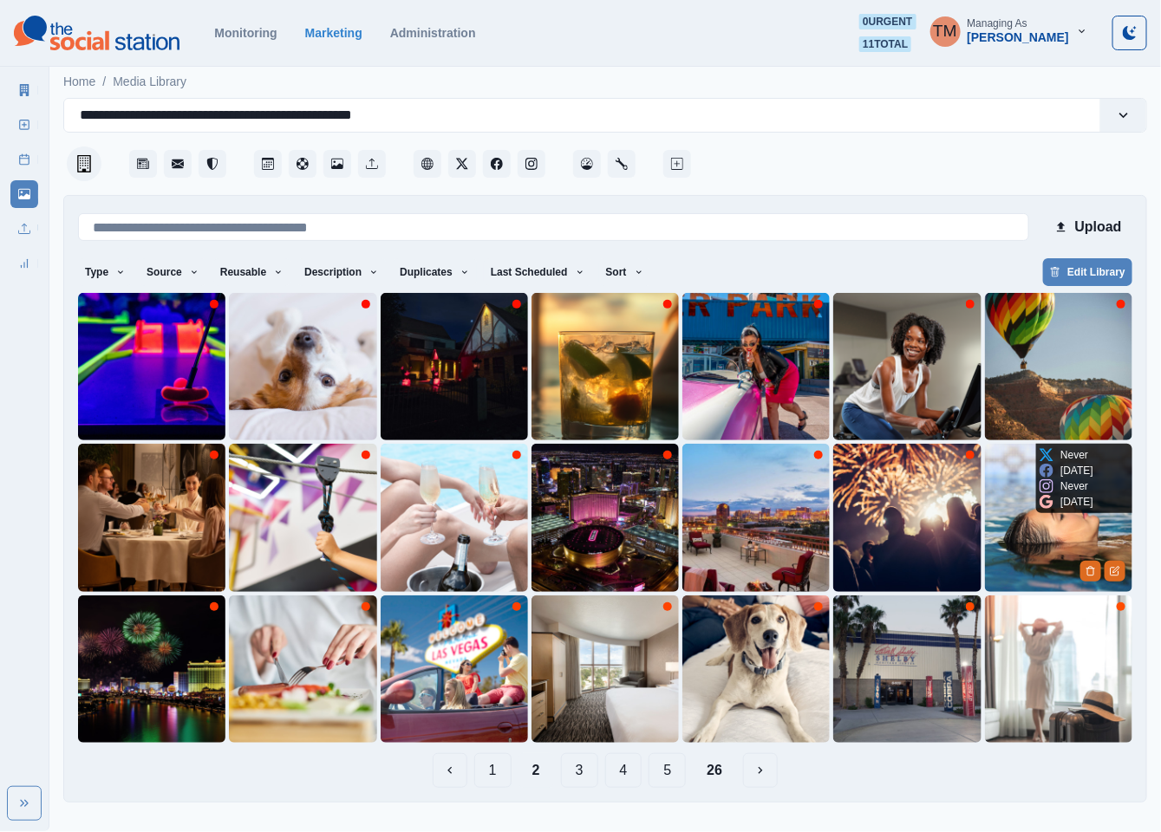
click at [1051, 531] on img at bounding box center [1058, 517] width 147 height 147
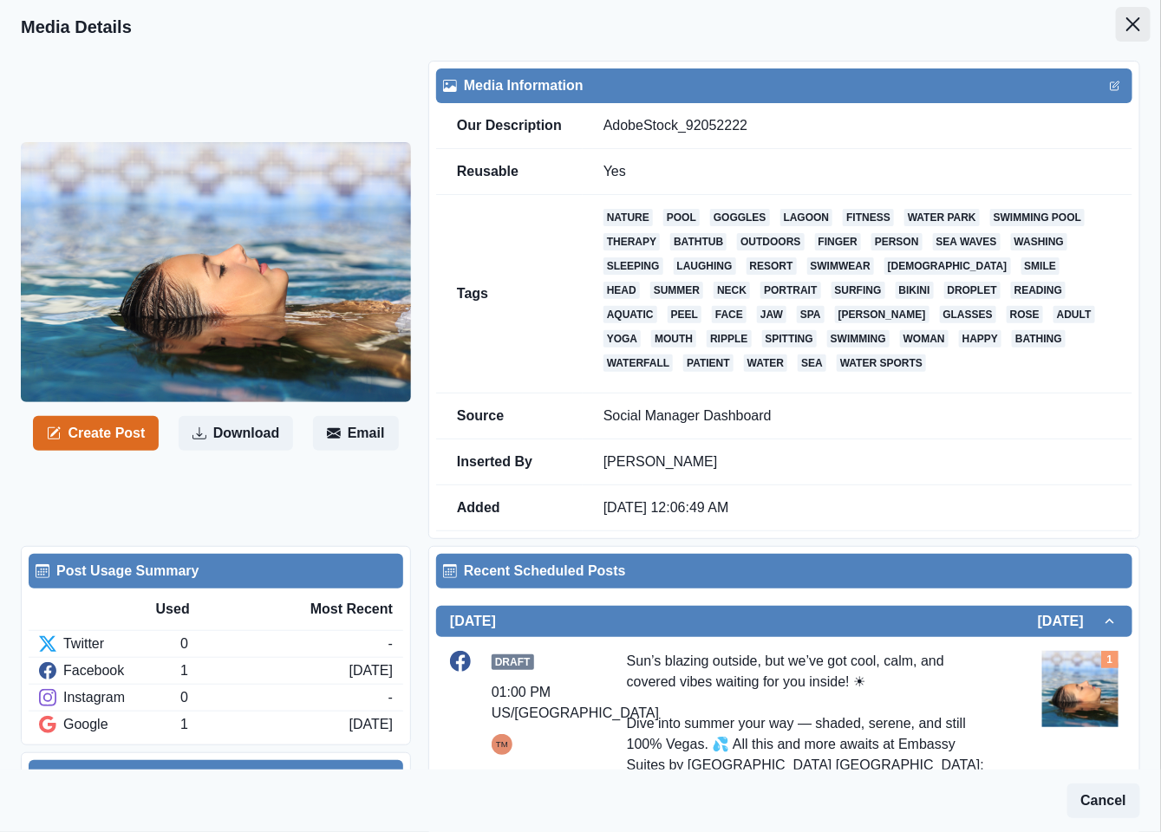
drag, startPoint x: 1116, startPoint y: 29, endPoint x: 905, endPoint y: 0, distance: 212.7
click at [1126, 29] on icon "Close" at bounding box center [1133, 24] width 14 height 14
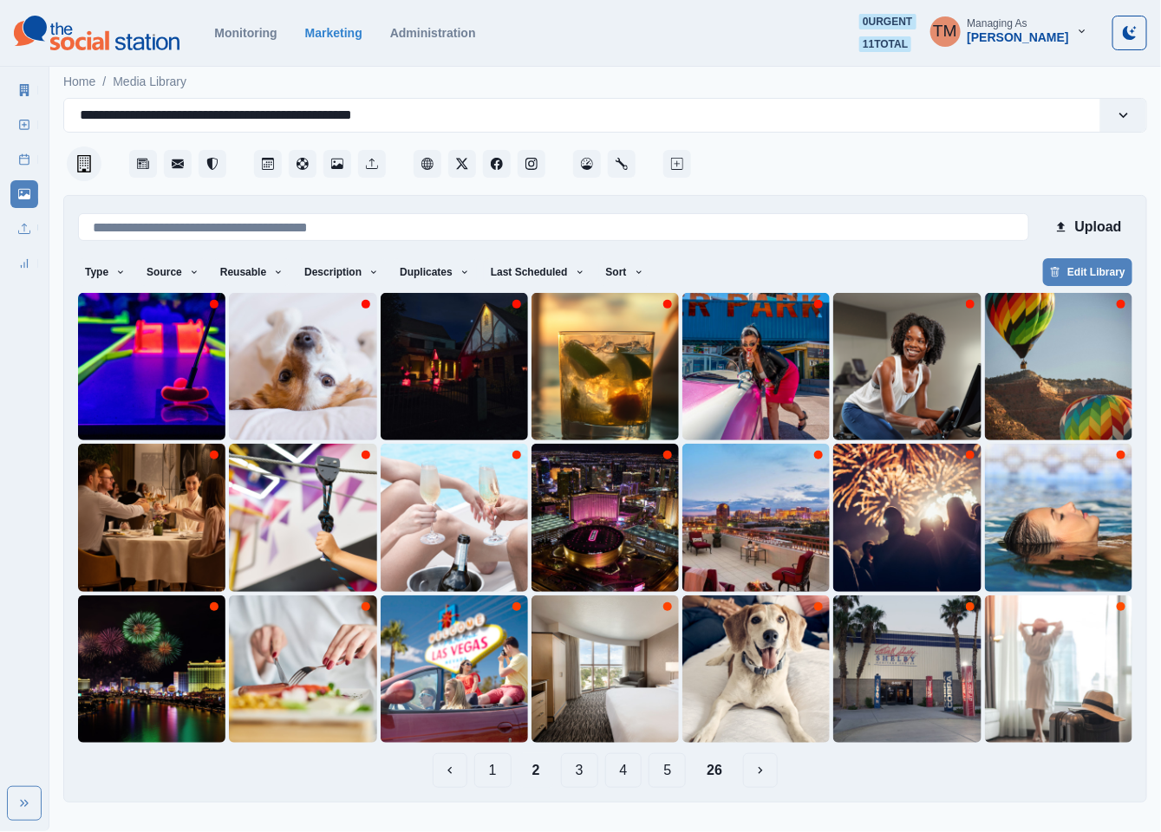
click at [584, 778] on button "3" at bounding box center [579, 770] width 37 height 35
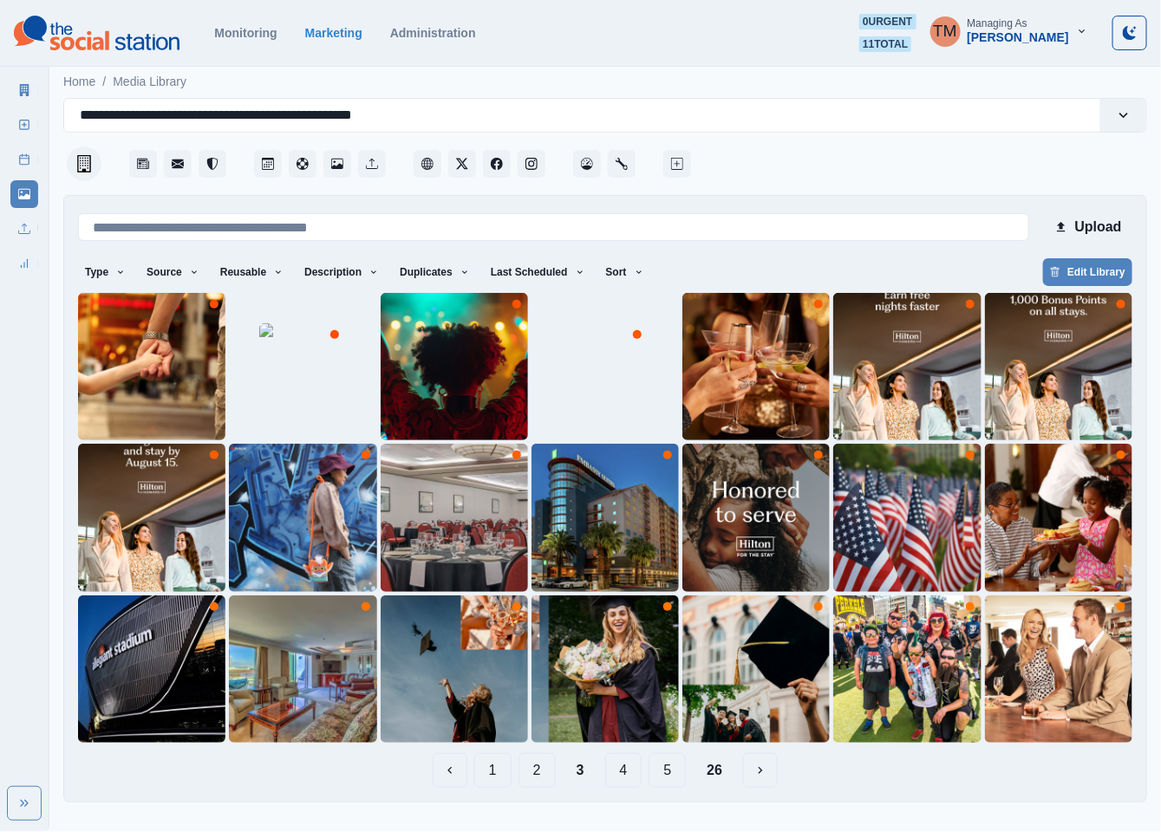
click at [494, 778] on button "1" at bounding box center [492, 770] width 37 height 35
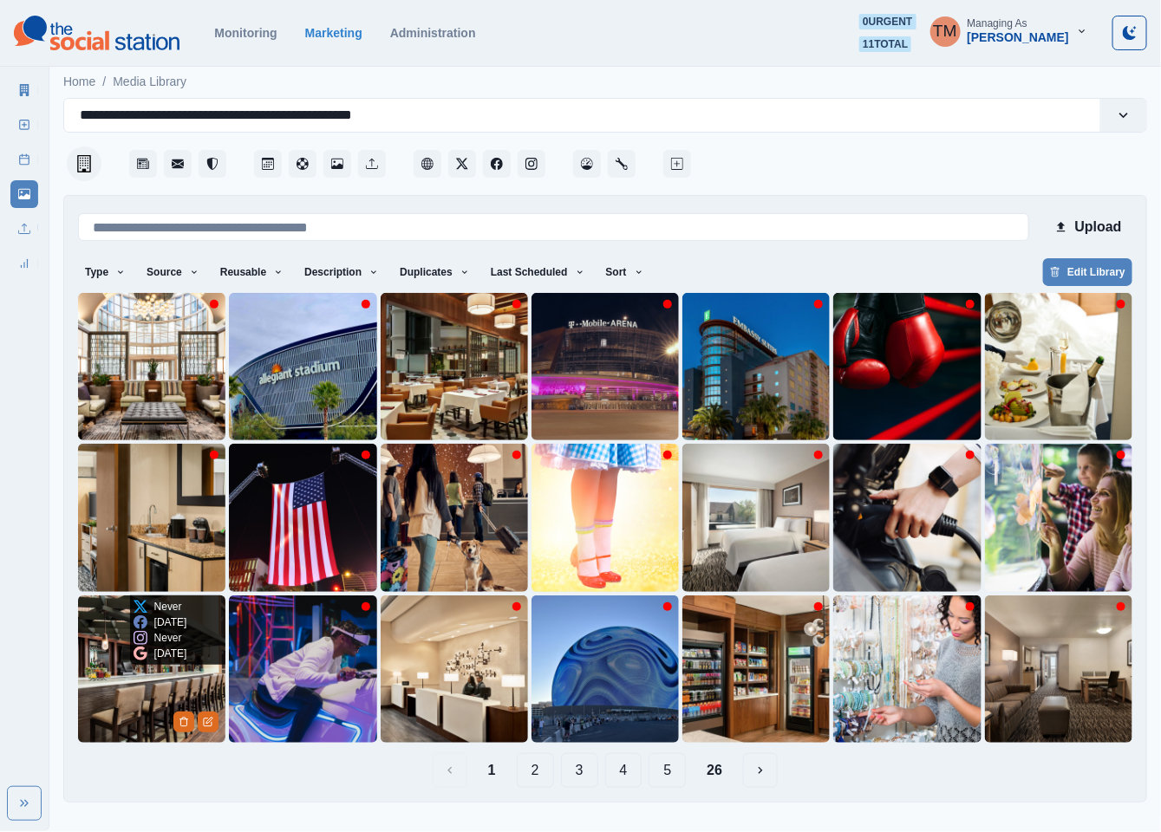
click at [89, 679] on img at bounding box center [151, 669] width 147 height 147
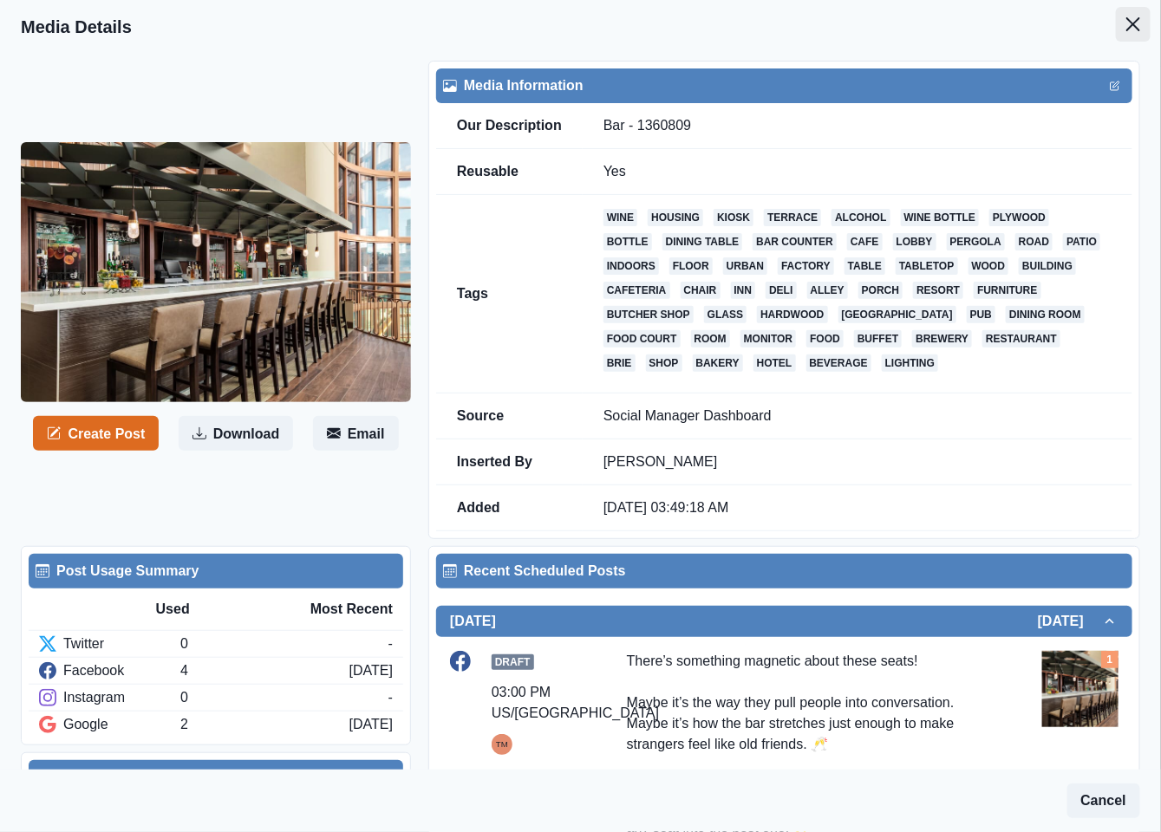
click at [1127, 22] on button "Close" at bounding box center [1133, 24] width 35 height 35
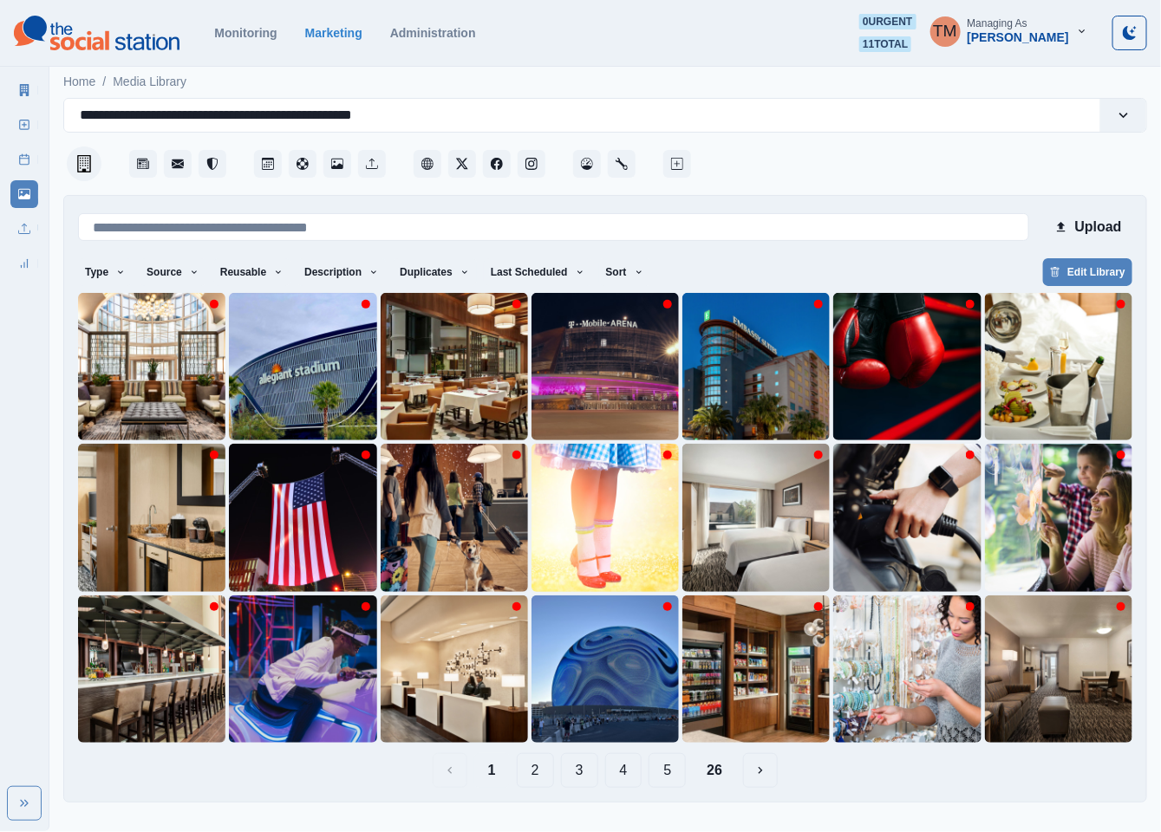
click at [586, 775] on button "3" at bounding box center [579, 770] width 37 height 35
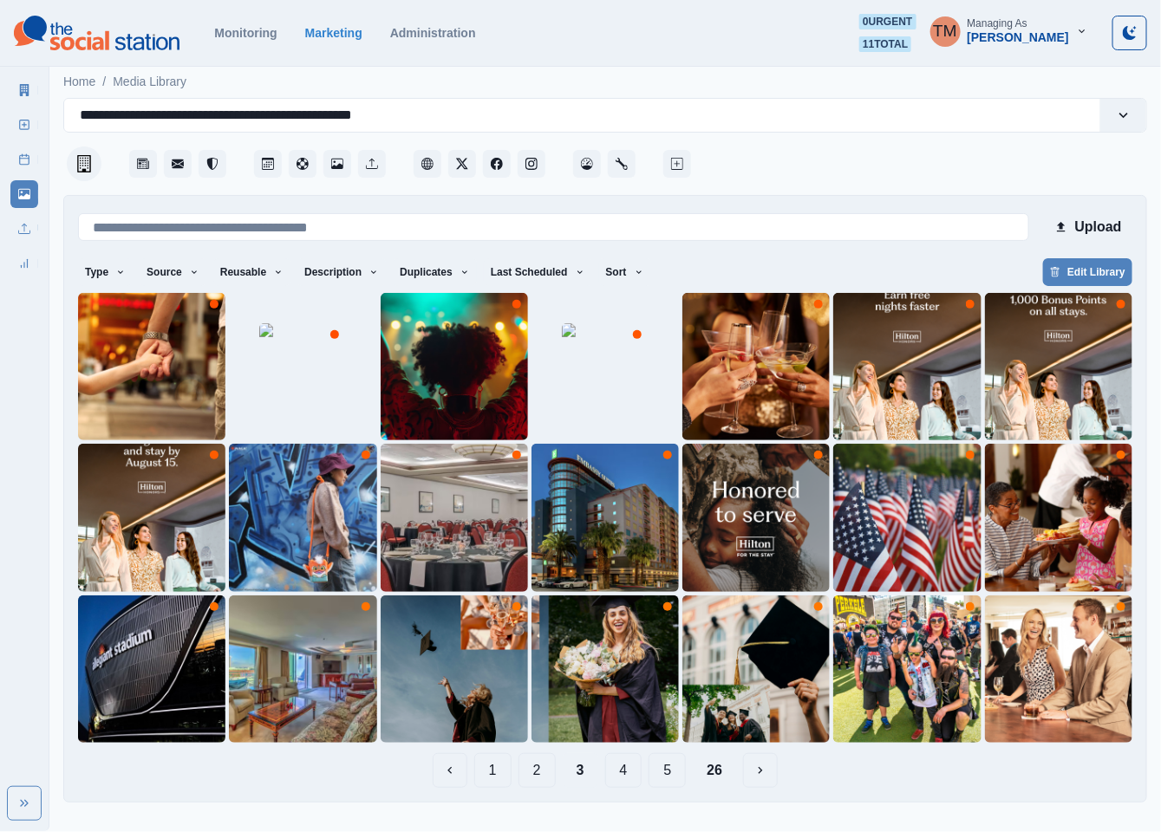
click at [620, 773] on button "4" at bounding box center [623, 770] width 37 height 35
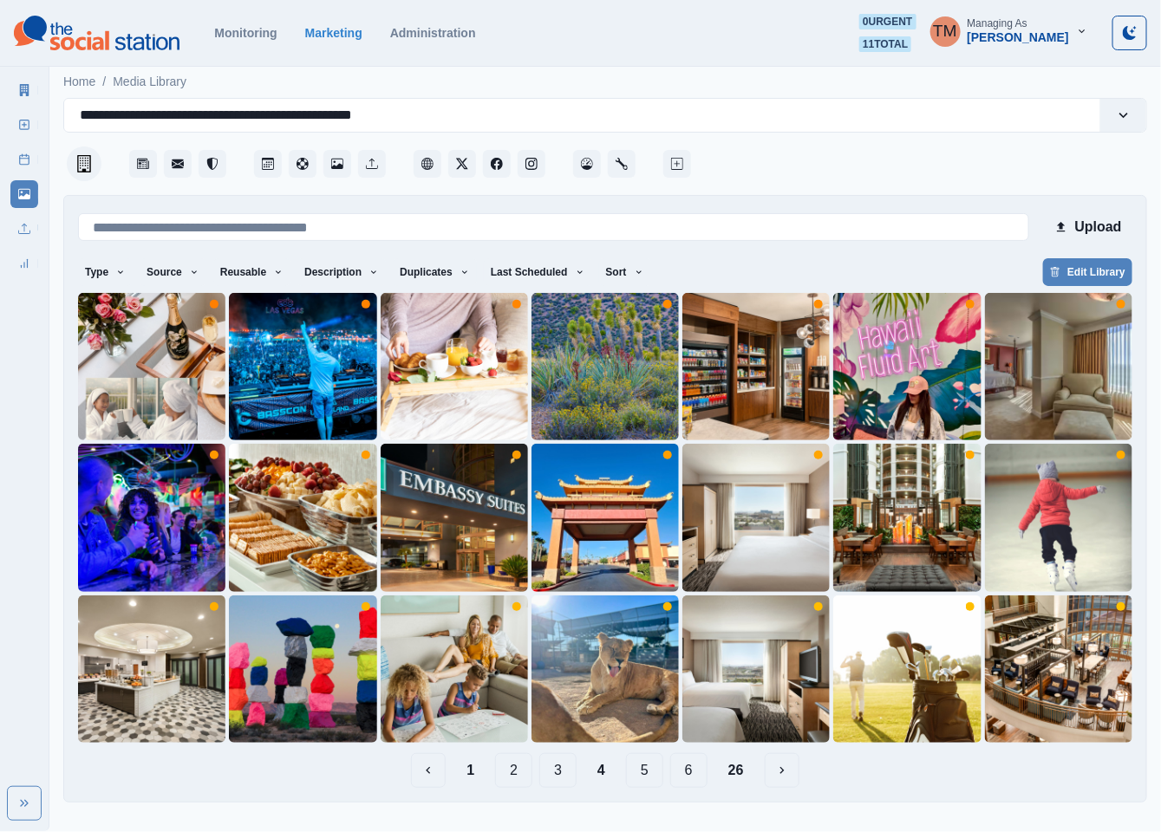
click at [651, 767] on button "5" at bounding box center [644, 770] width 37 height 35
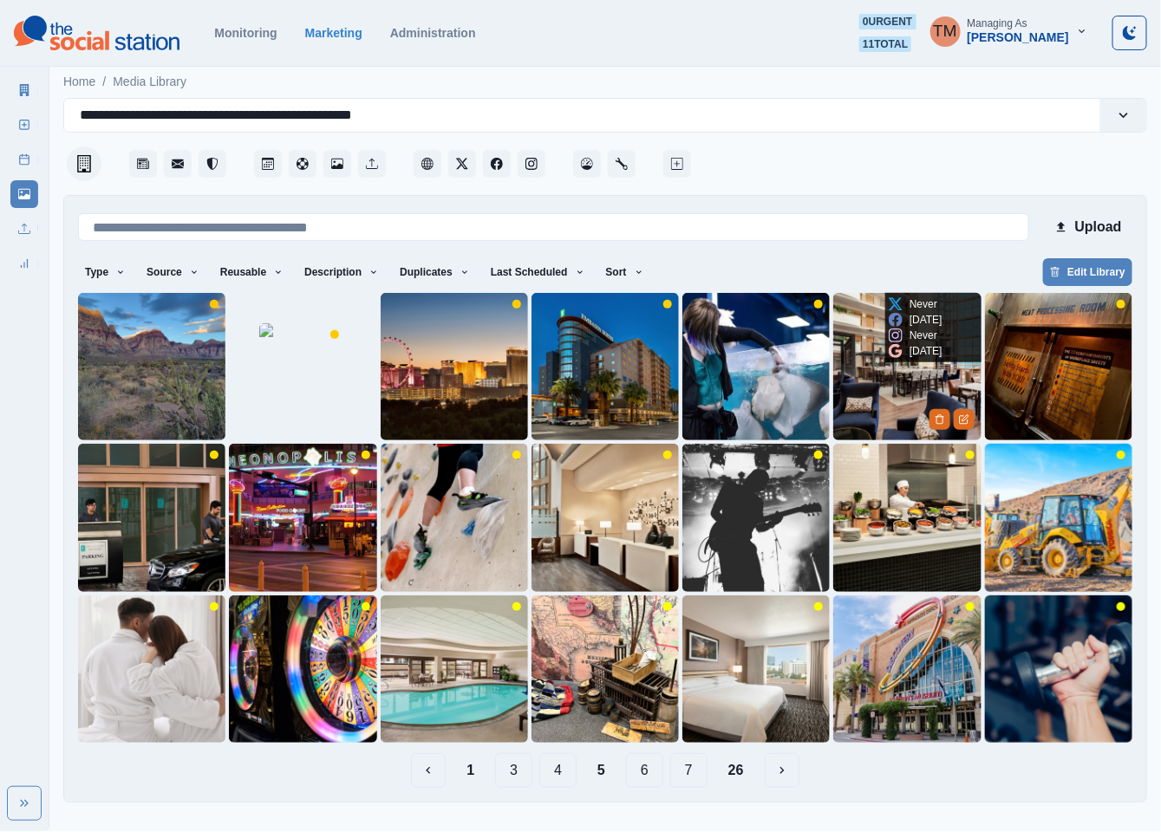
click at [887, 404] on img at bounding box center [906, 366] width 147 height 147
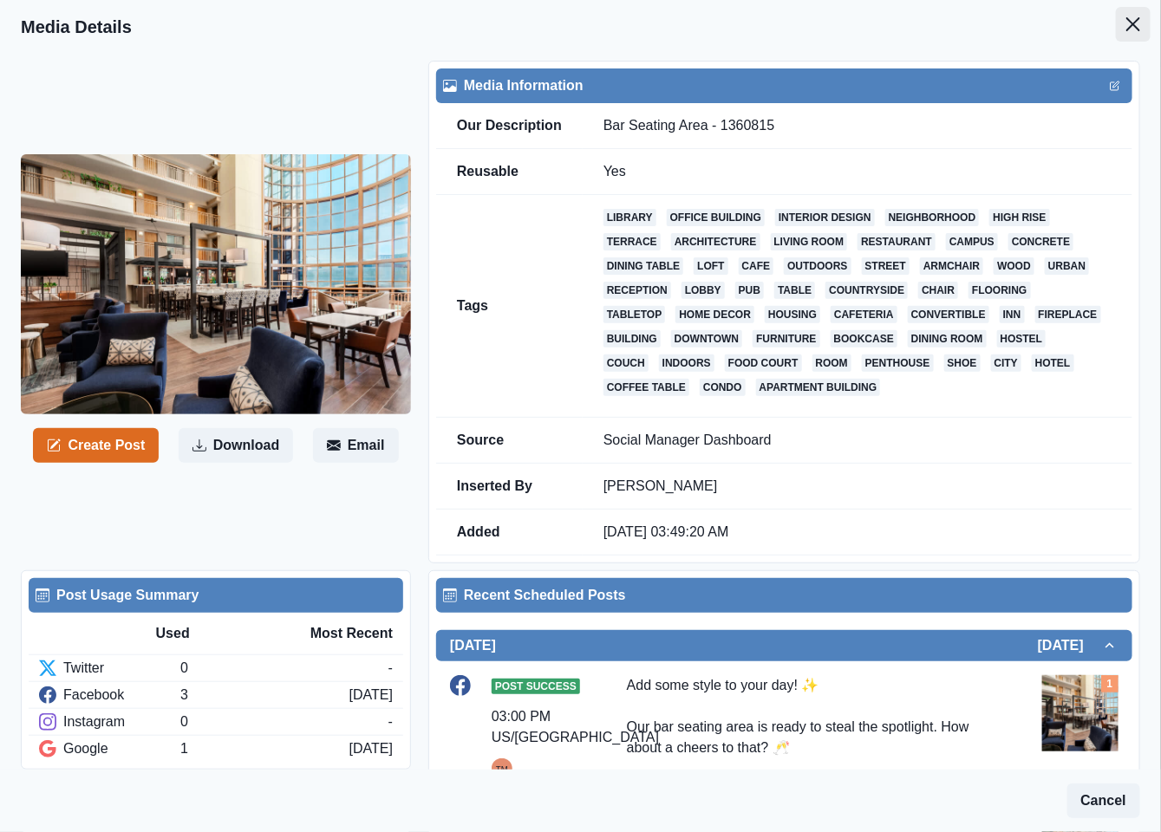
click at [1126, 22] on icon "Close" at bounding box center [1133, 24] width 14 height 14
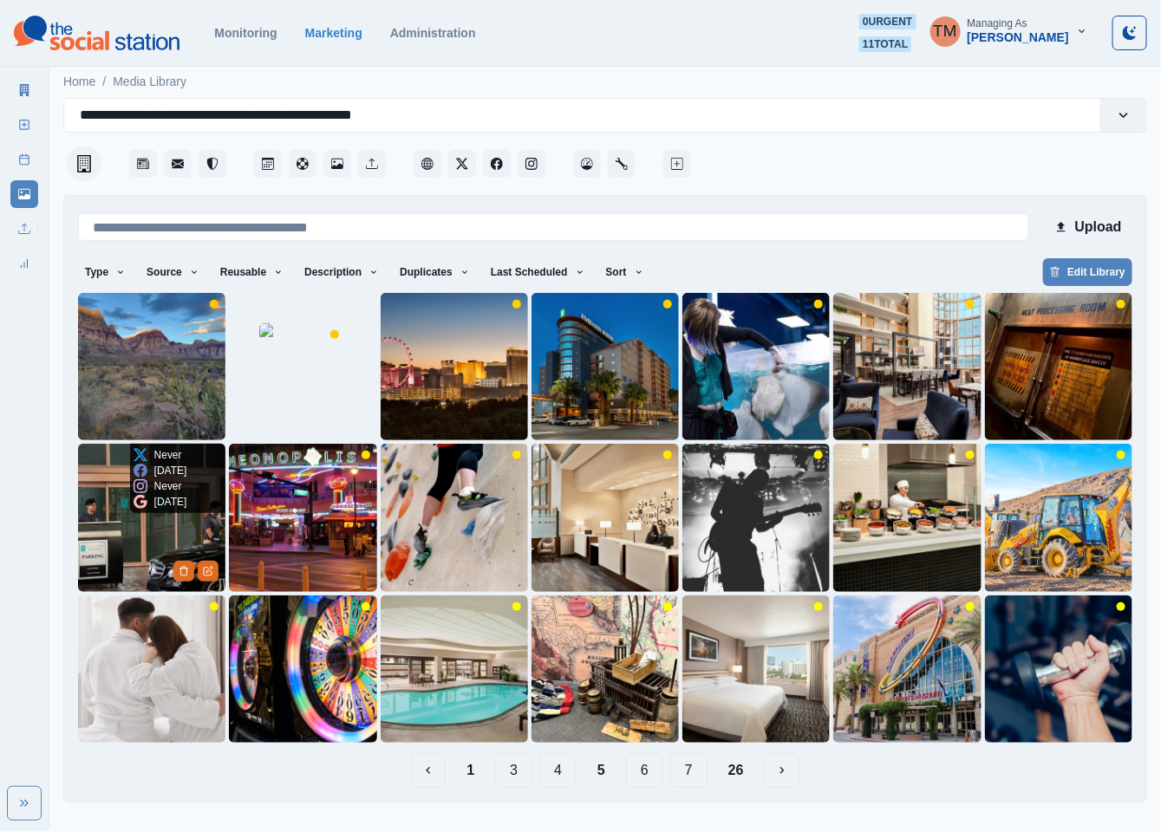
click at [122, 528] on img at bounding box center [151, 517] width 147 height 147
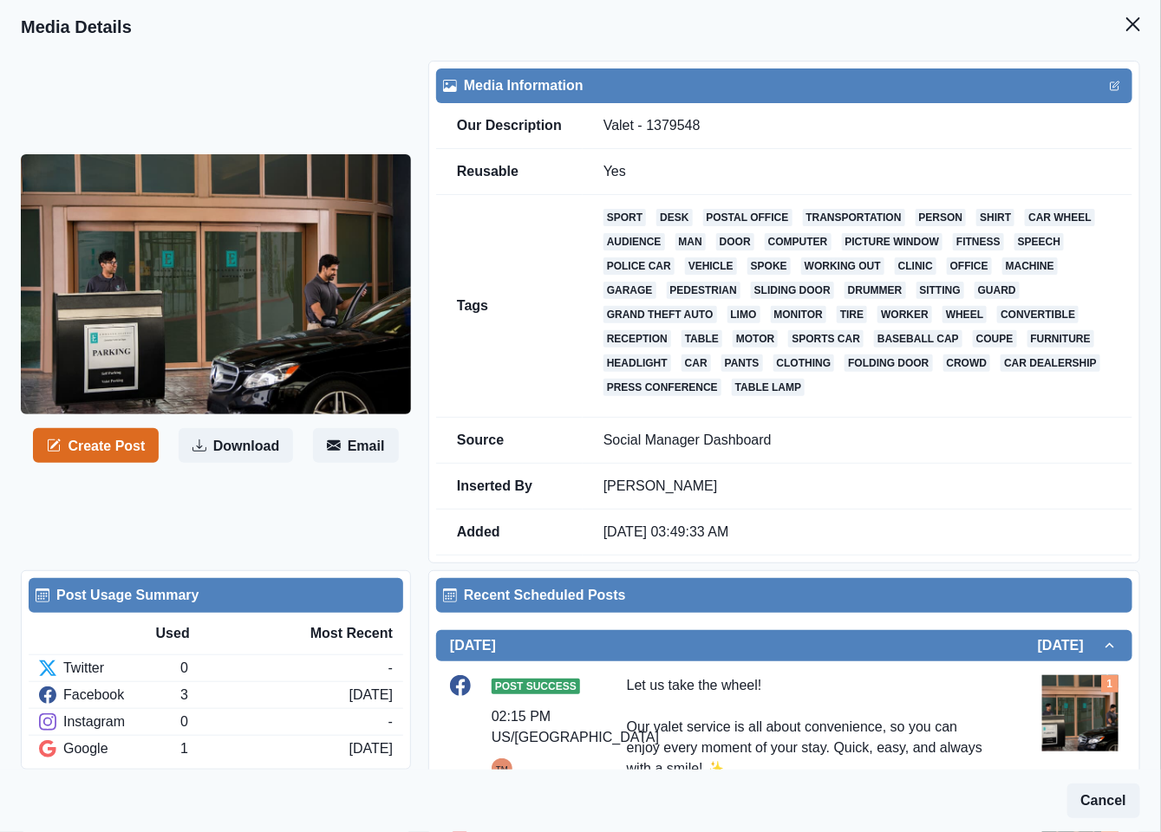
scroll to position [260, 0]
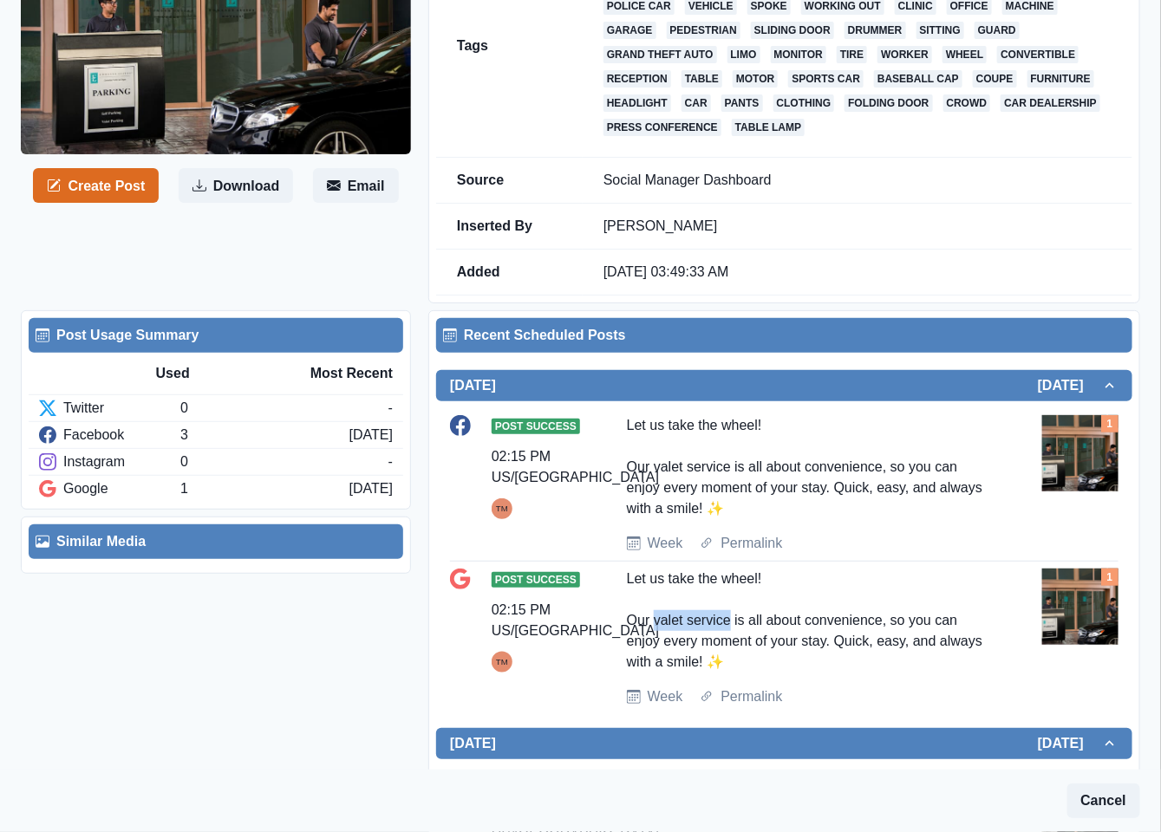
drag, startPoint x: 726, startPoint y: 628, endPoint x: 654, endPoint y: 629, distance: 72.0
click at [654, 629] on div "Let us take the wheel! Our valet service is all about convenience, so you can e…" at bounding box center [810, 621] width 367 height 104
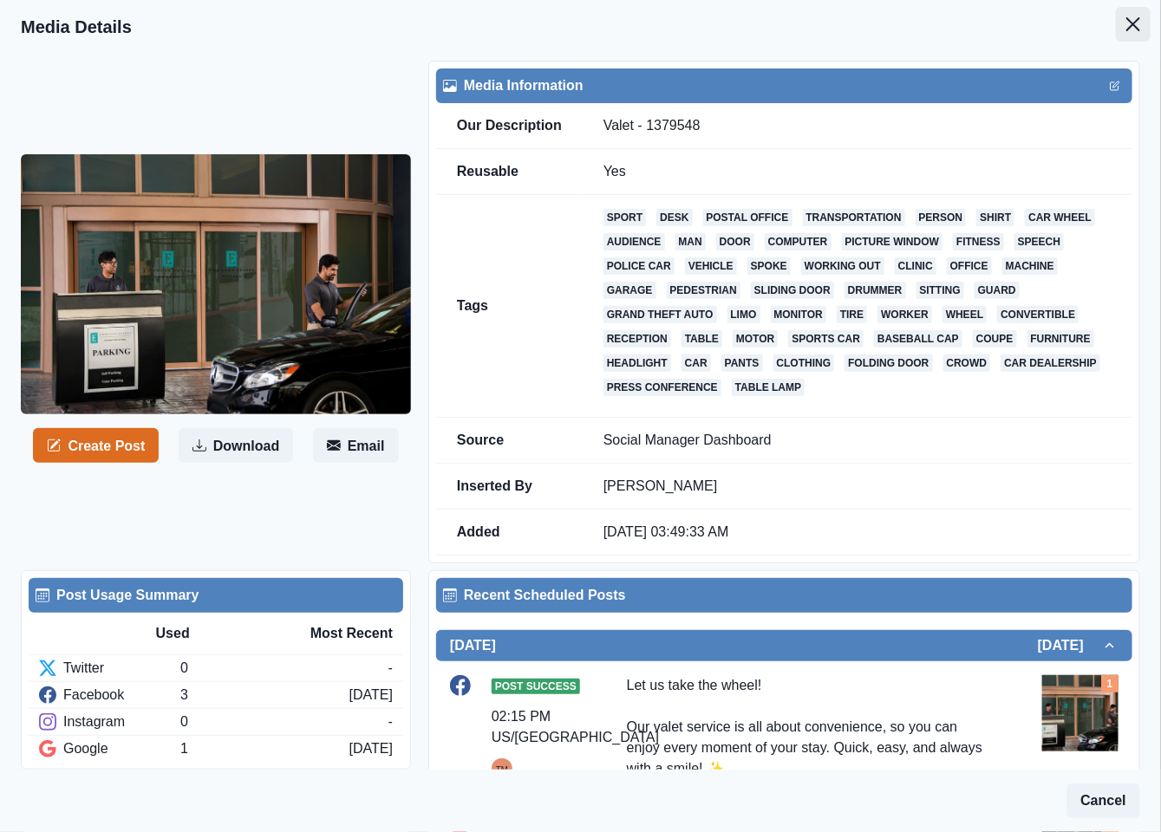
click at [1126, 29] on icon "Close" at bounding box center [1133, 24] width 14 height 14
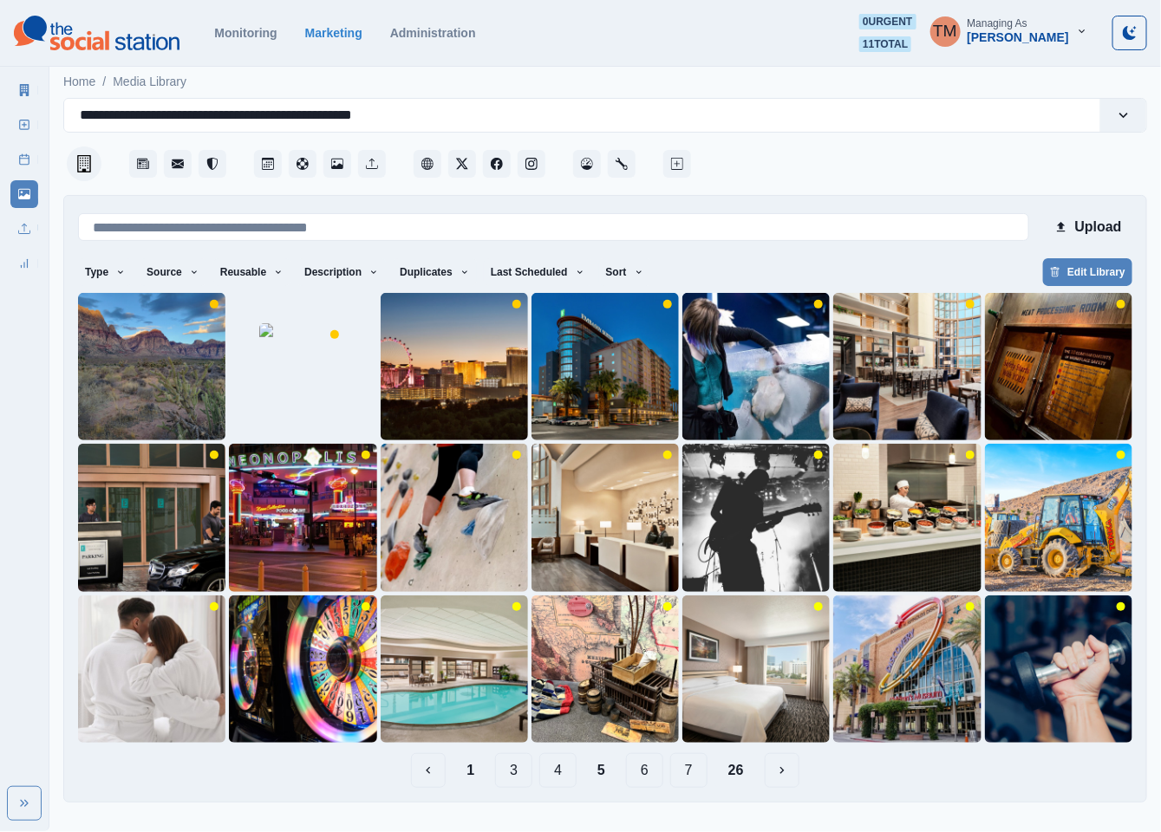
click at [732, 768] on button "26" at bounding box center [735, 770] width 43 height 35
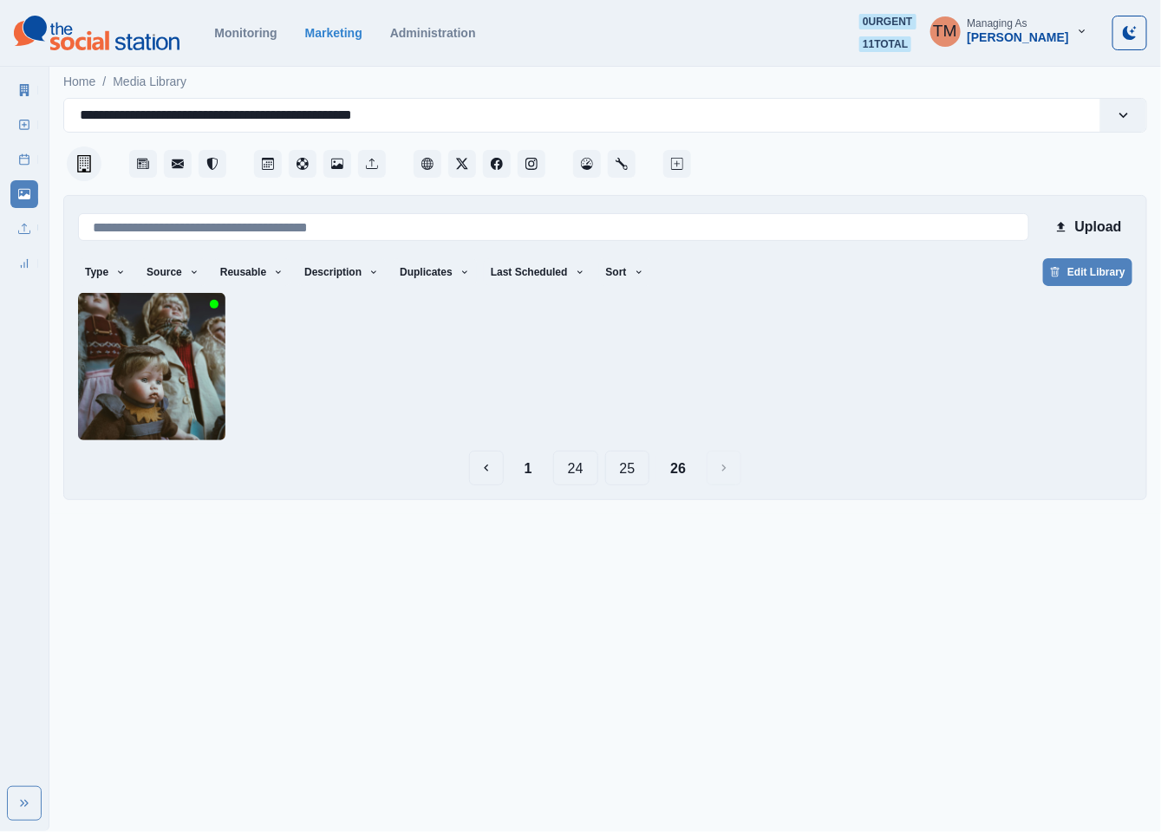
click at [635, 472] on button "25" at bounding box center [627, 468] width 45 height 35
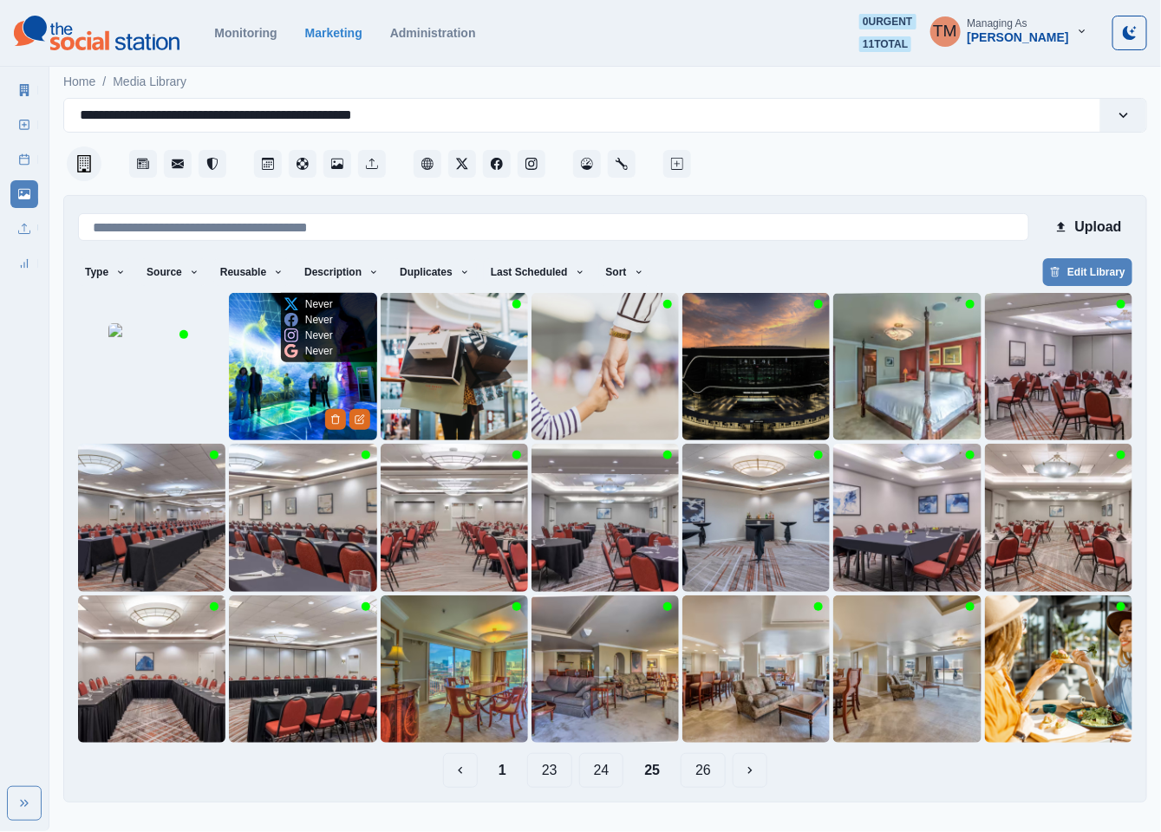
click at [268, 393] on img at bounding box center [302, 366] width 147 height 147
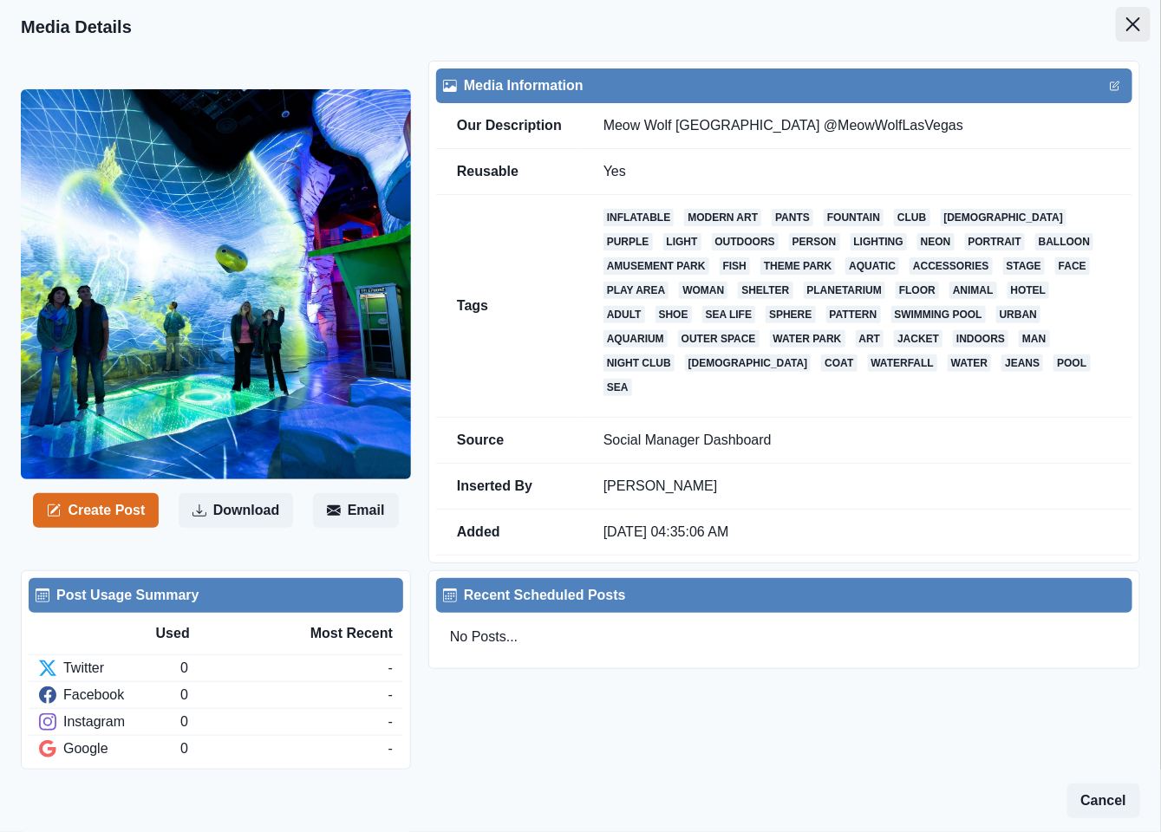
click at [1126, 26] on icon "Close" at bounding box center [1133, 24] width 14 height 14
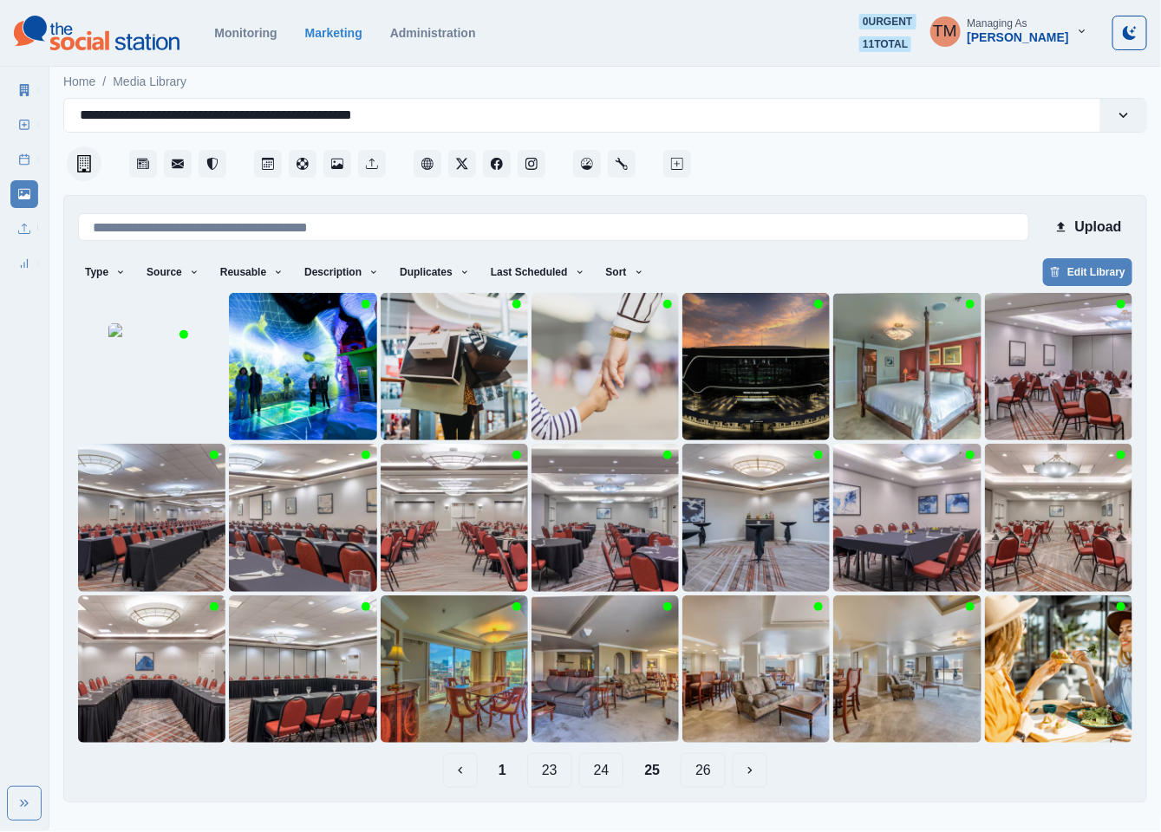
click at [602, 767] on button "24" at bounding box center [601, 770] width 45 height 35
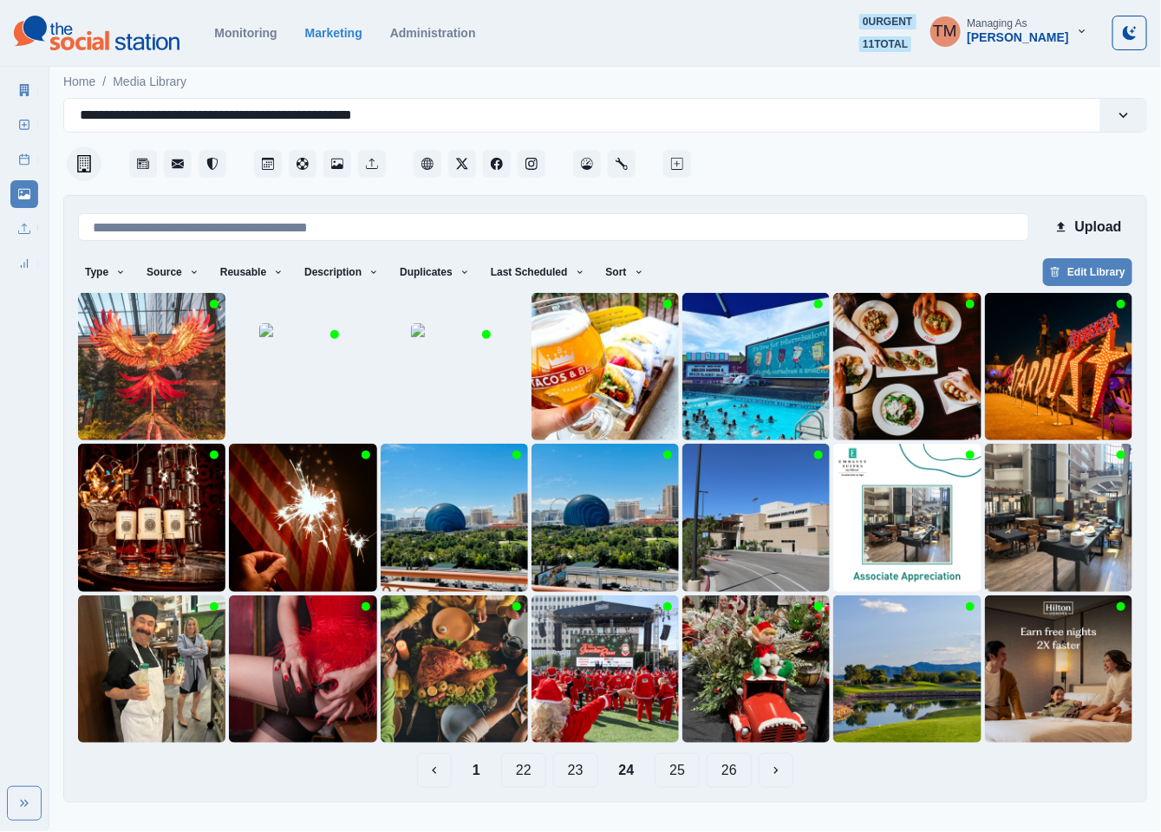
click at [570, 780] on button "23" at bounding box center [575, 770] width 45 height 35
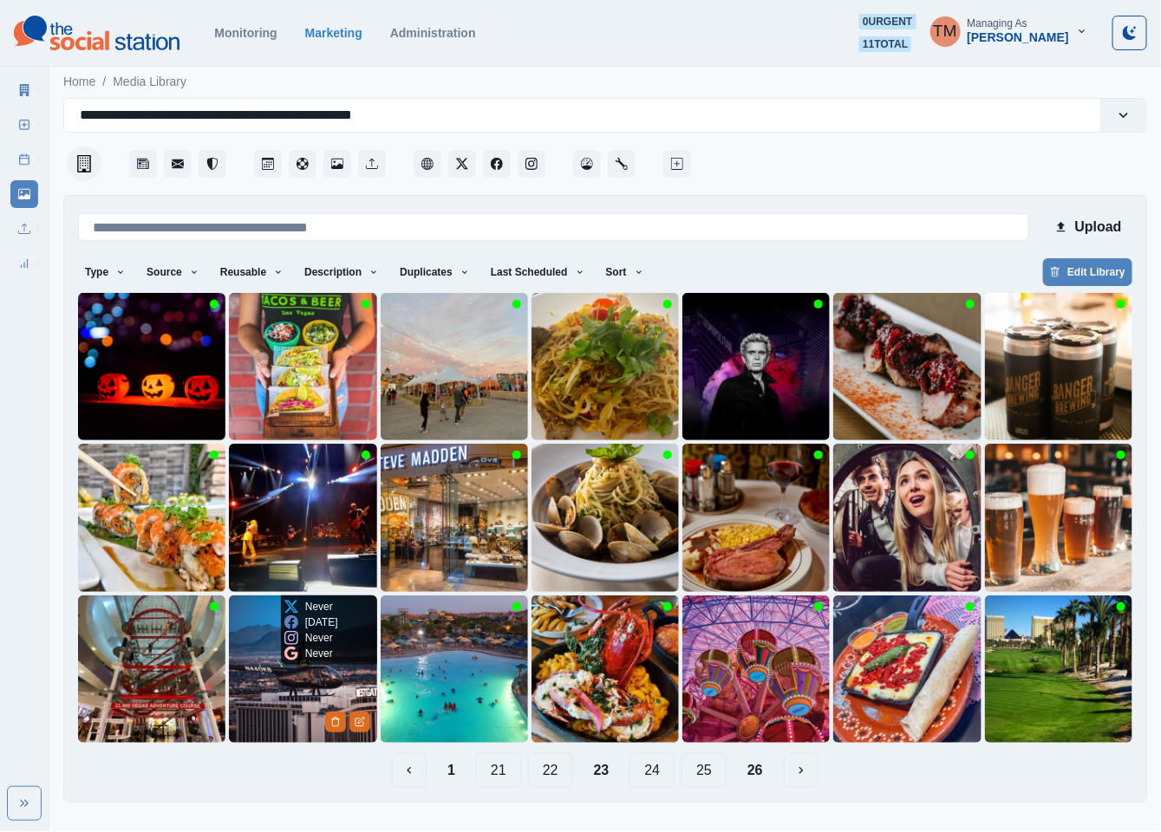
click at [273, 681] on img at bounding box center [302, 669] width 147 height 147
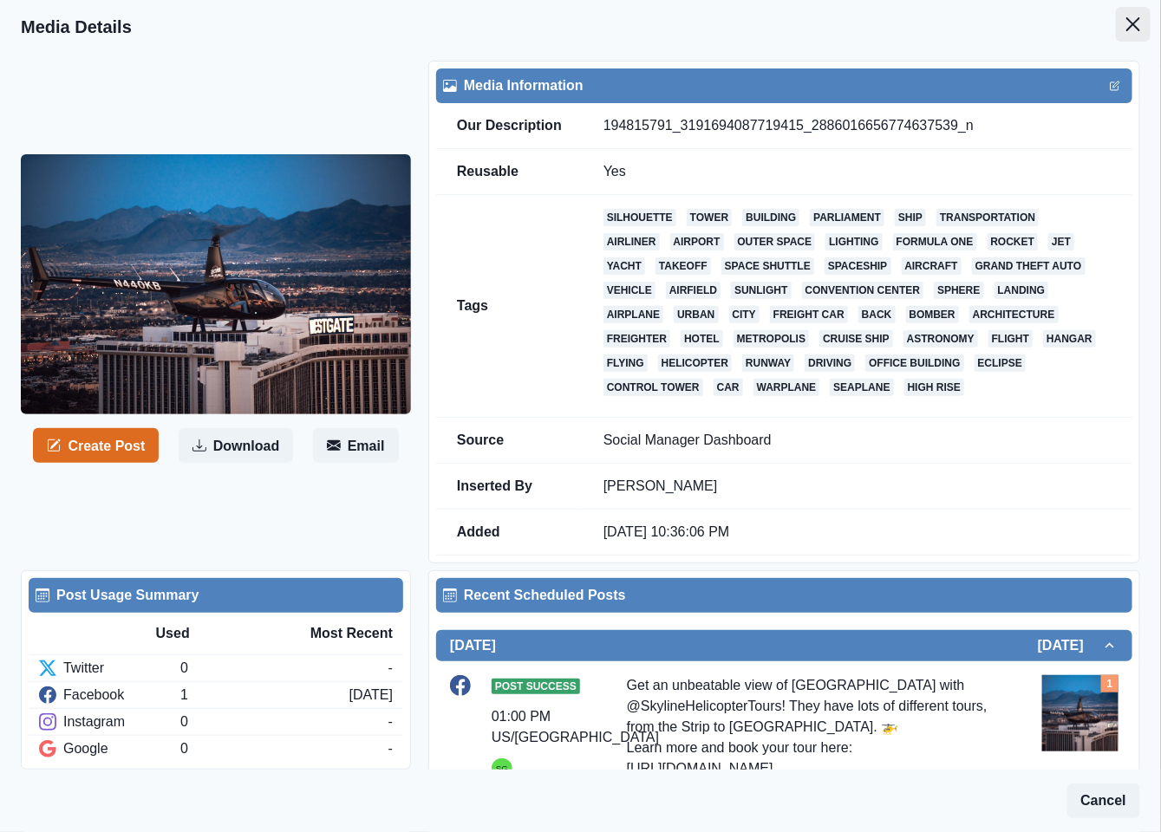
click at [1126, 17] on icon "Close" at bounding box center [1133, 24] width 14 height 14
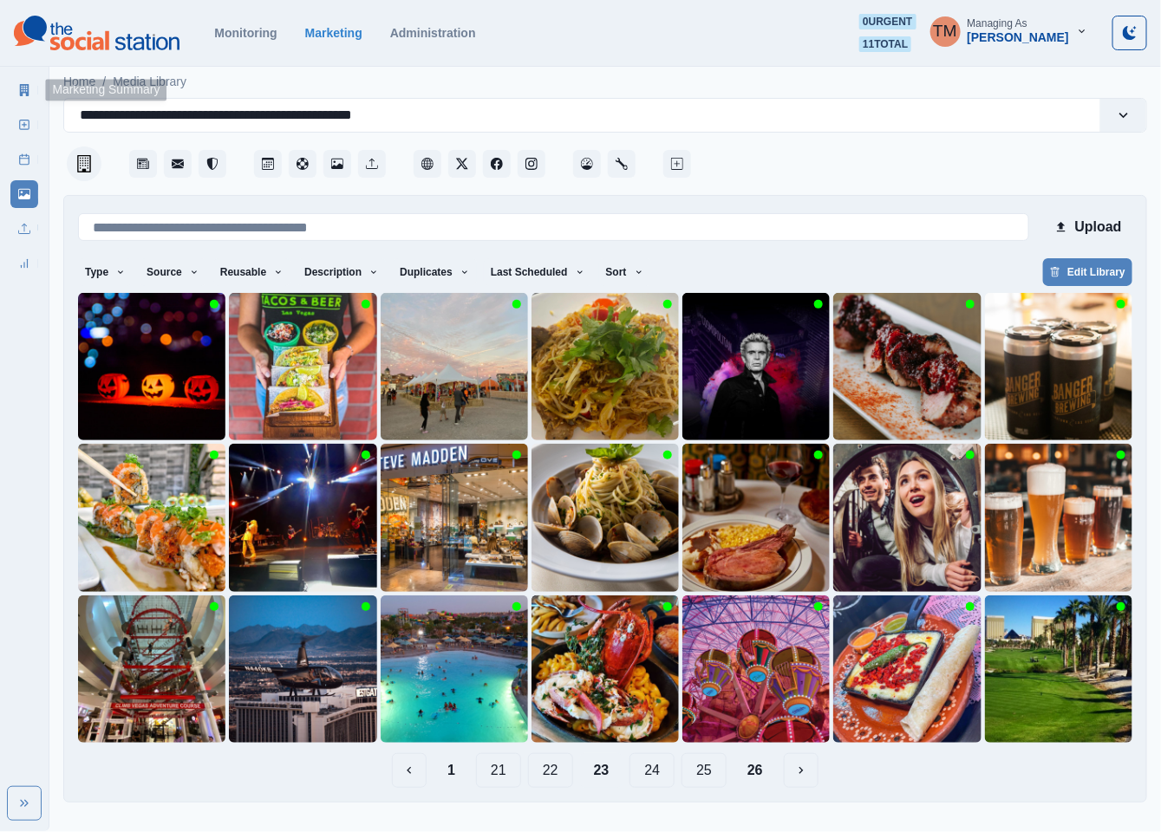
click at [21, 96] on link "Marketing Summary" at bounding box center [24, 90] width 28 height 28
